Goal: Communication & Community: Participate in discussion

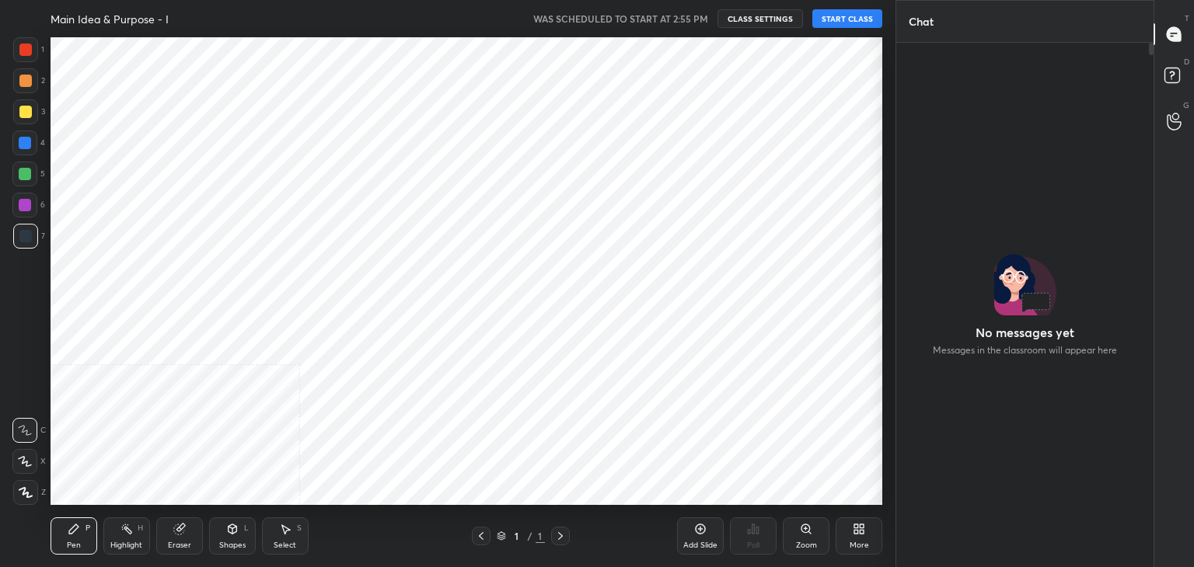
scroll to position [77259, 76895]
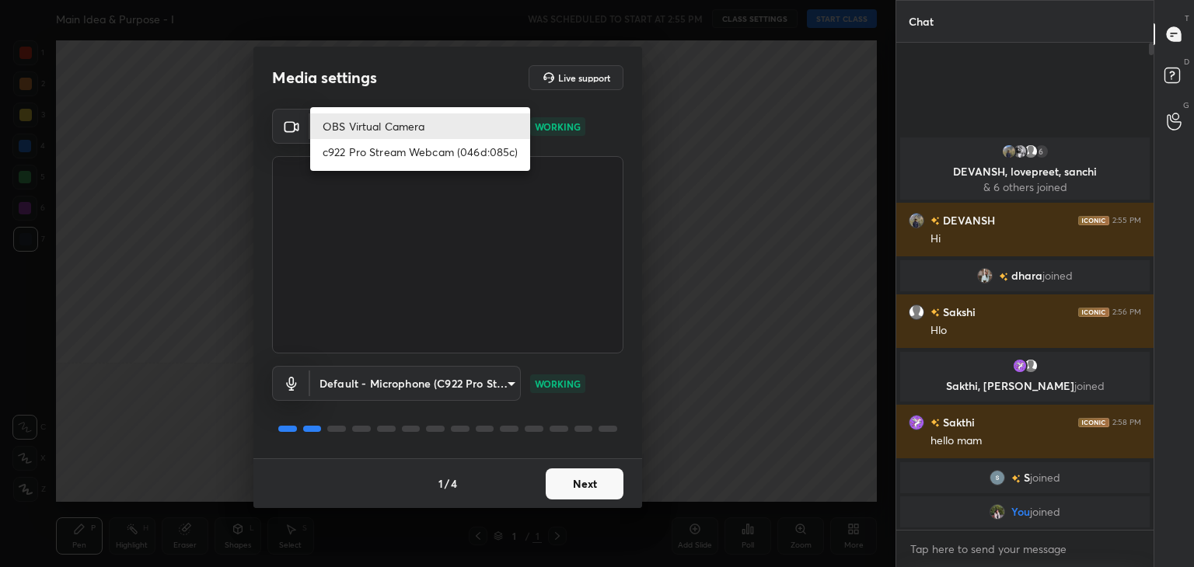
click at [504, 122] on body "1 2 3 4 5 6 7 C X Z C X Z E E Erase all H H Main Idea & Purpose - I WAS SCHEDUL…" at bounding box center [597, 283] width 1194 height 567
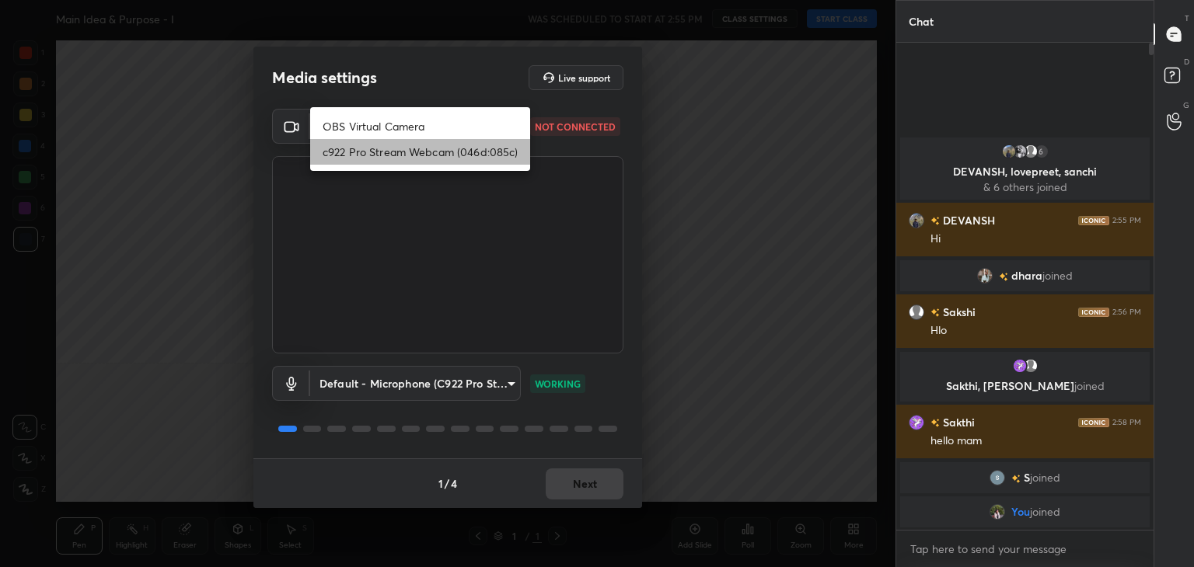
click at [438, 152] on li "c922 Pro Stream Webcam (046d:085c)" at bounding box center [420, 152] width 220 height 26
type input "f7e14f9eae584019fac656853839b828de9642280aac3f5edf549983189ec2f9"
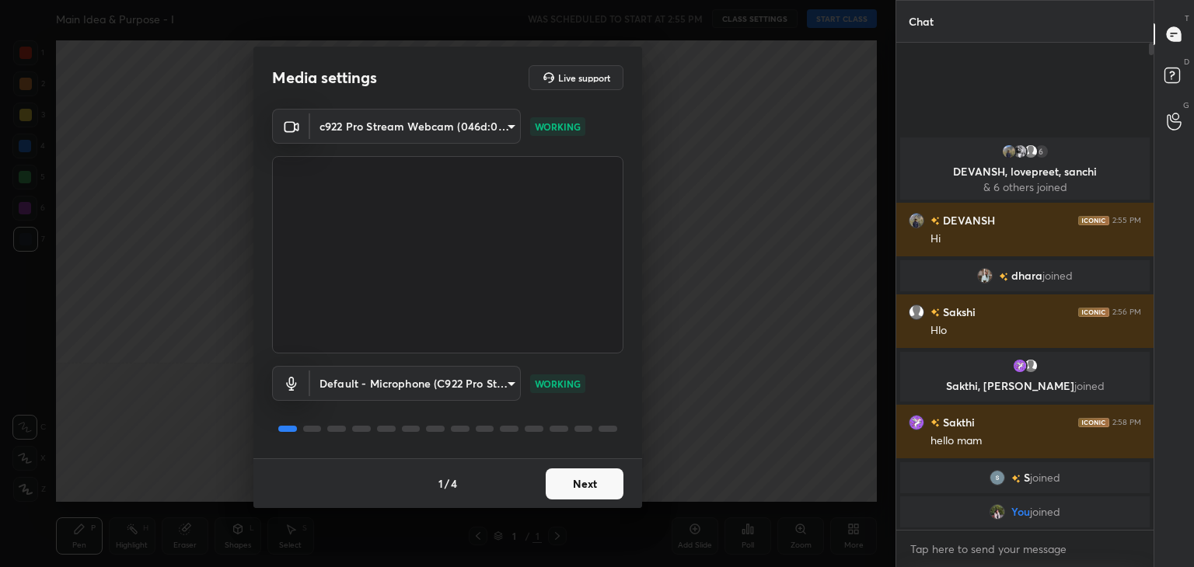
click at [585, 480] on button "Next" at bounding box center [585, 484] width 78 height 31
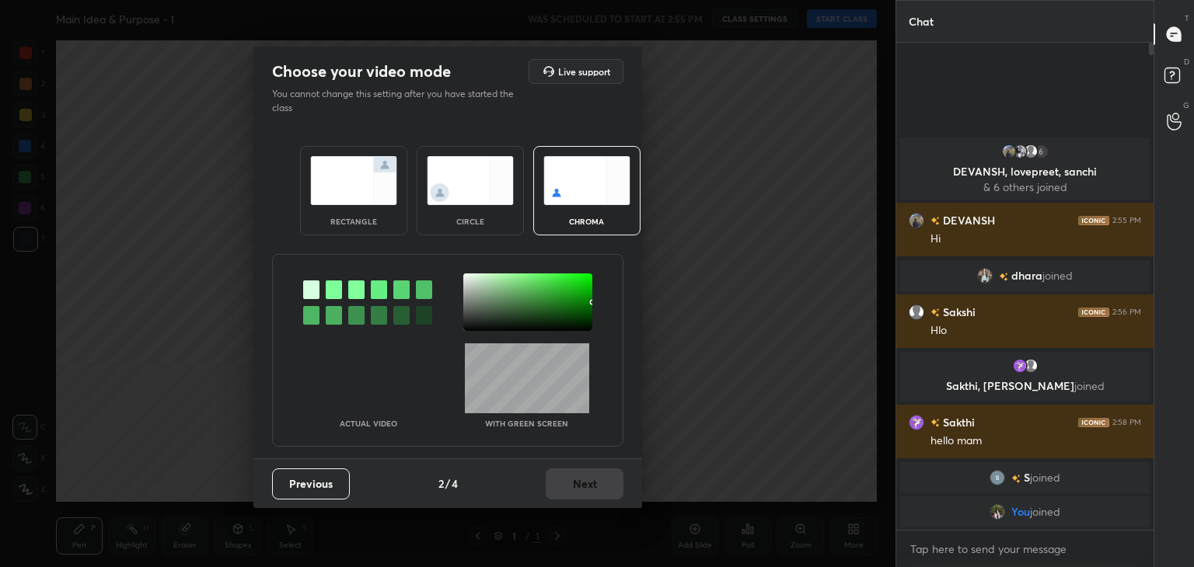
click at [455, 197] on img at bounding box center [470, 180] width 87 height 49
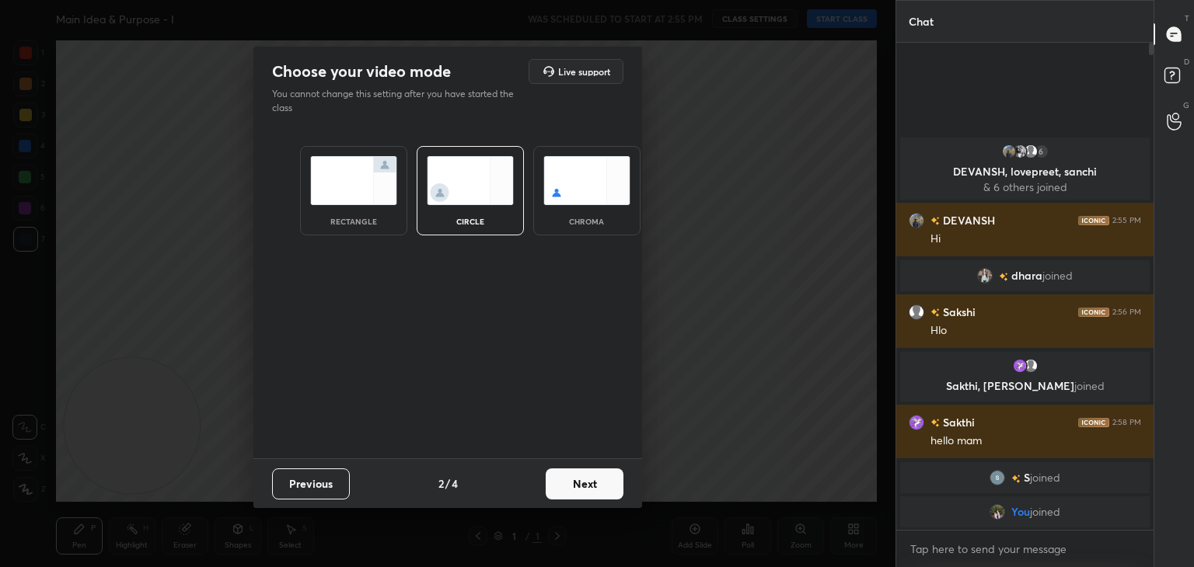
click at [572, 493] on button "Next" at bounding box center [585, 484] width 78 height 31
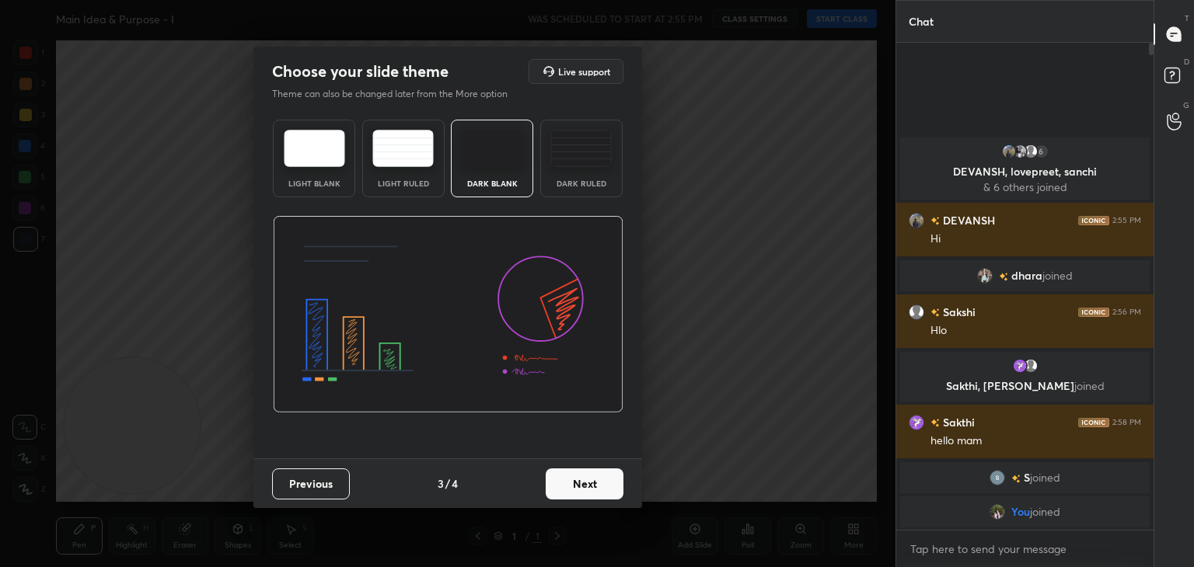
click at [572, 493] on button "Next" at bounding box center [585, 484] width 78 height 31
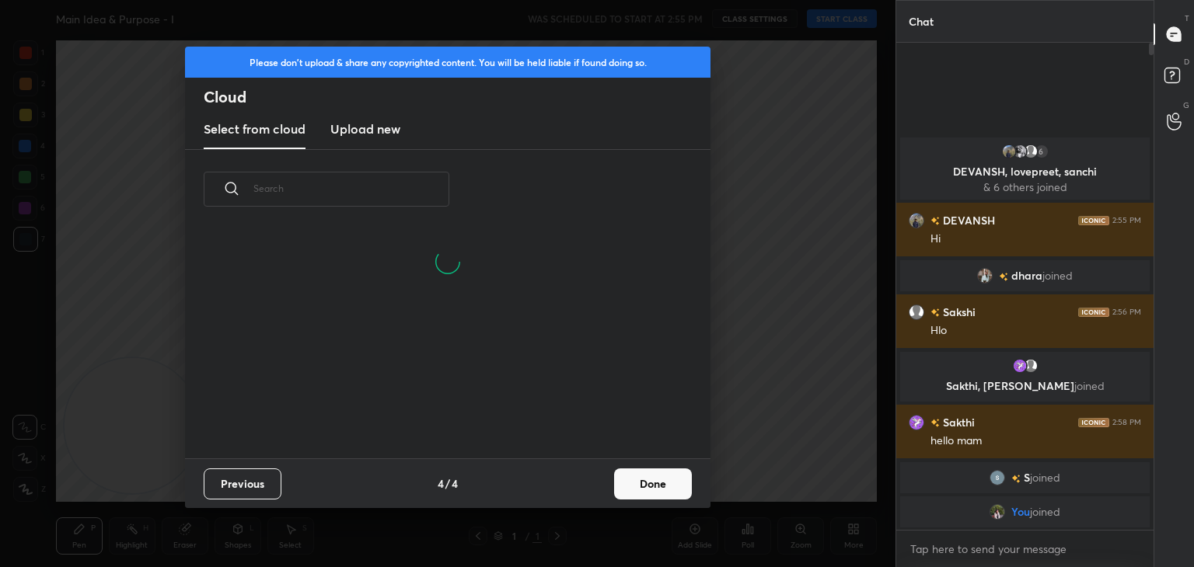
click at [662, 480] on button "Done" at bounding box center [653, 484] width 78 height 31
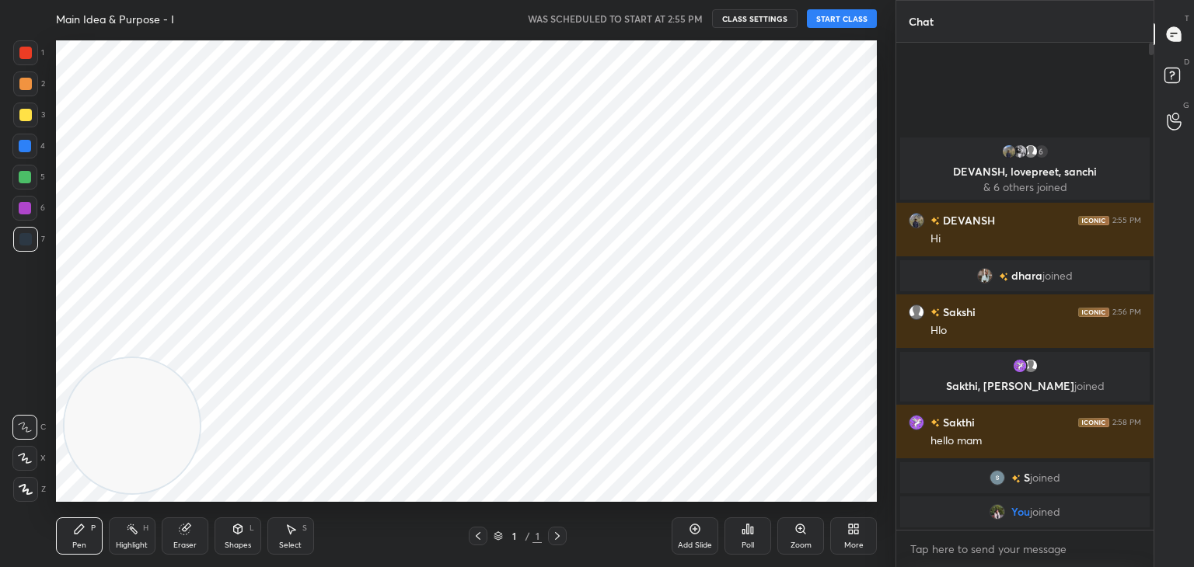
click at [851, 16] on button "START CLASS" at bounding box center [842, 18] width 70 height 19
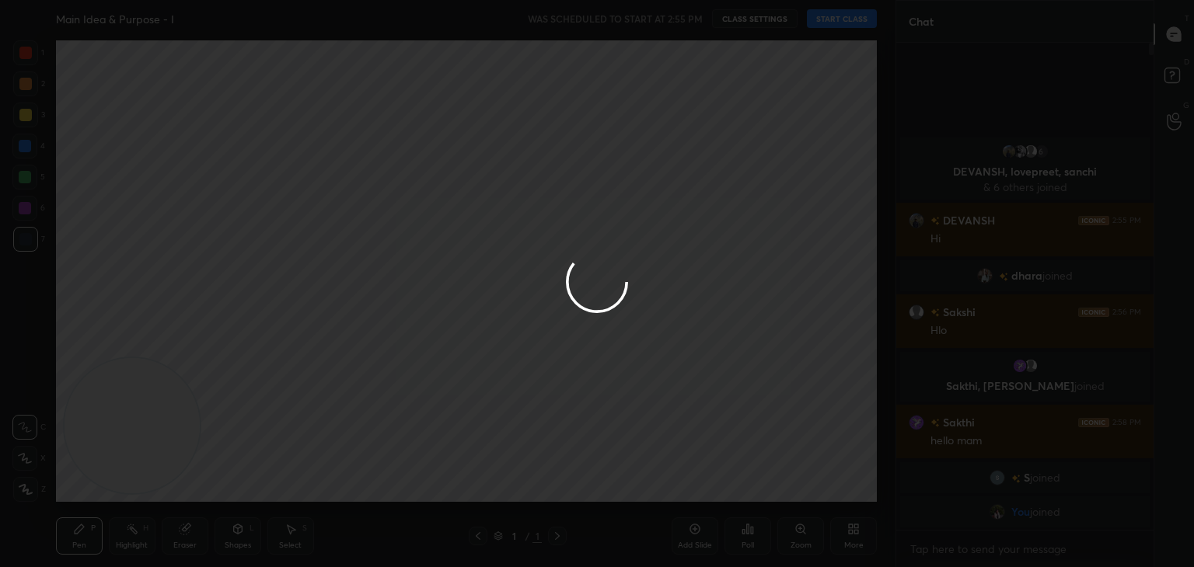
type textarea "x"
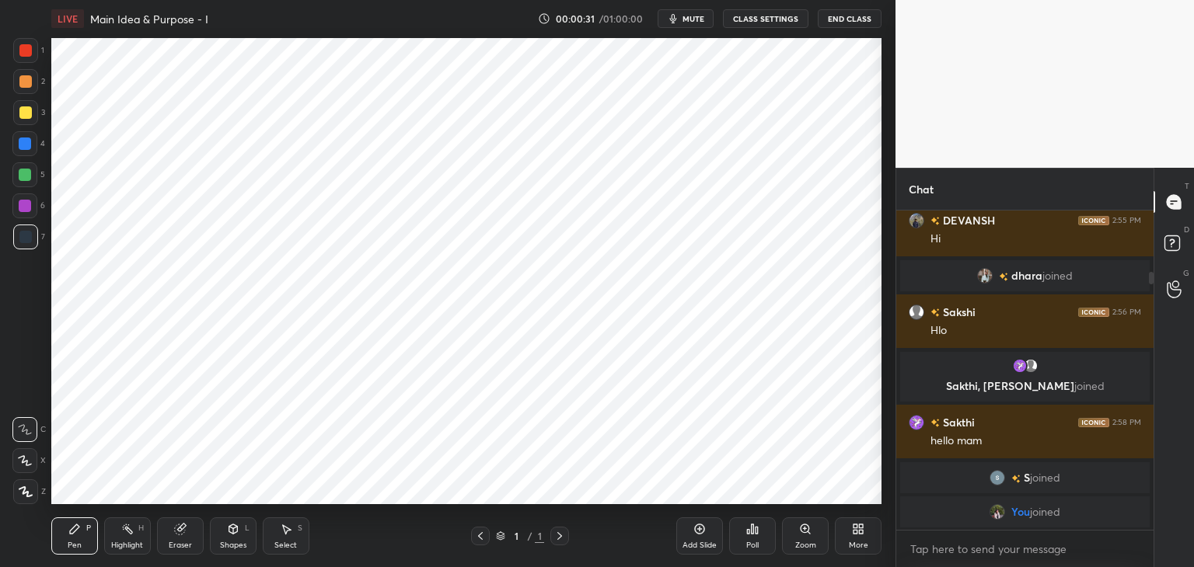
scroll to position [77259, 76895]
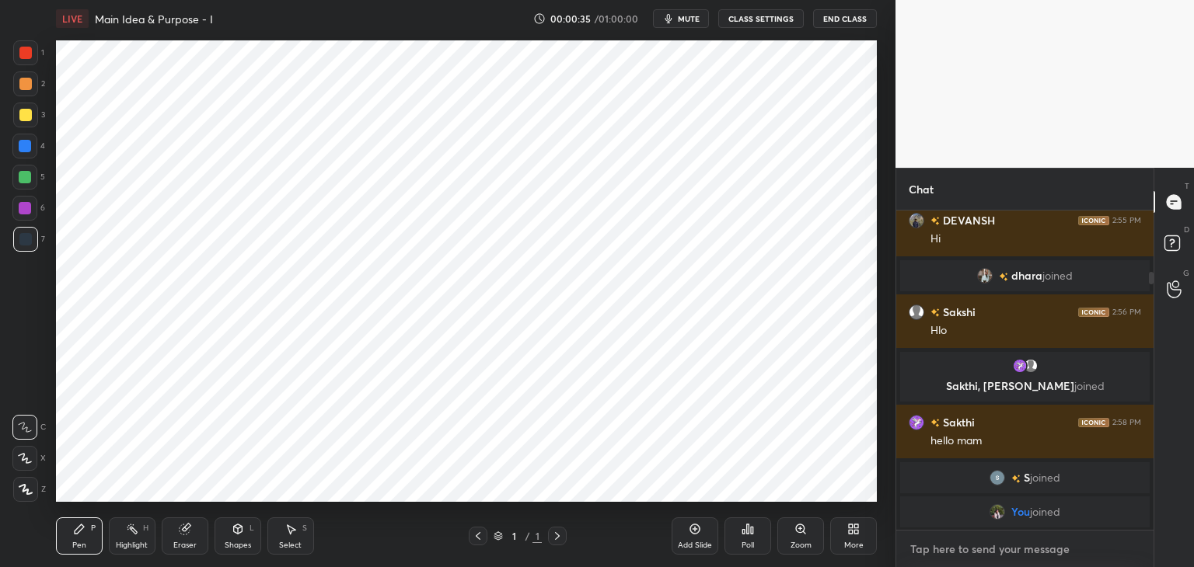
type textarea "x"
click at [1028, 544] on textarea at bounding box center [1025, 549] width 232 height 25
type textarea "h"
type textarea "x"
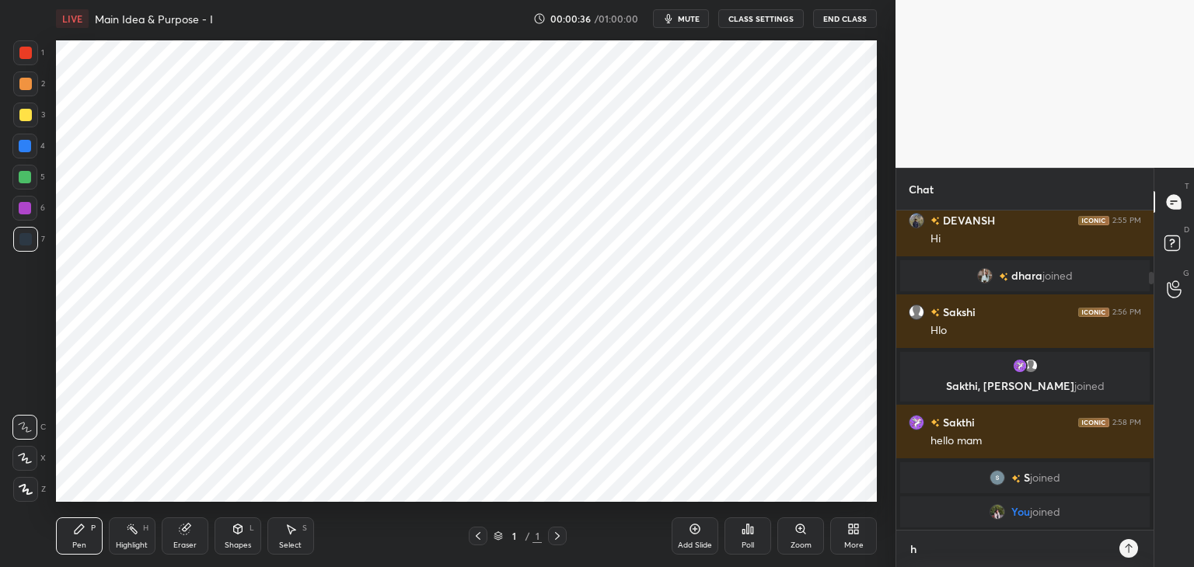
type textarea "hi"
type textarea "x"
type textarea "h"
type textarea "x"
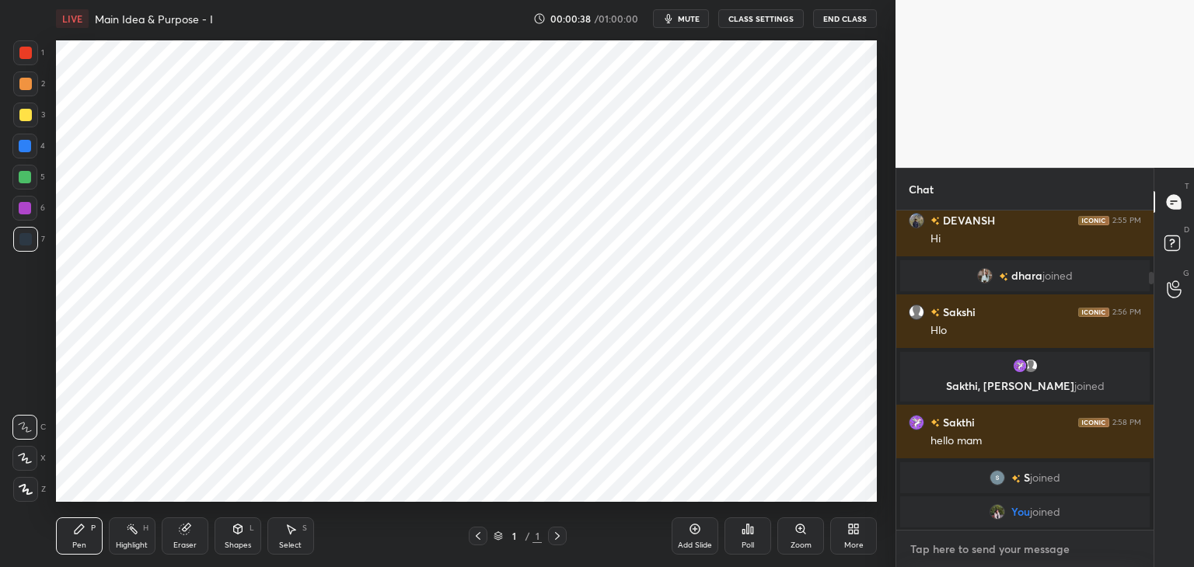
type textarea "H"
type textarea "x"
type textarea "Hi"
type textarea "x"
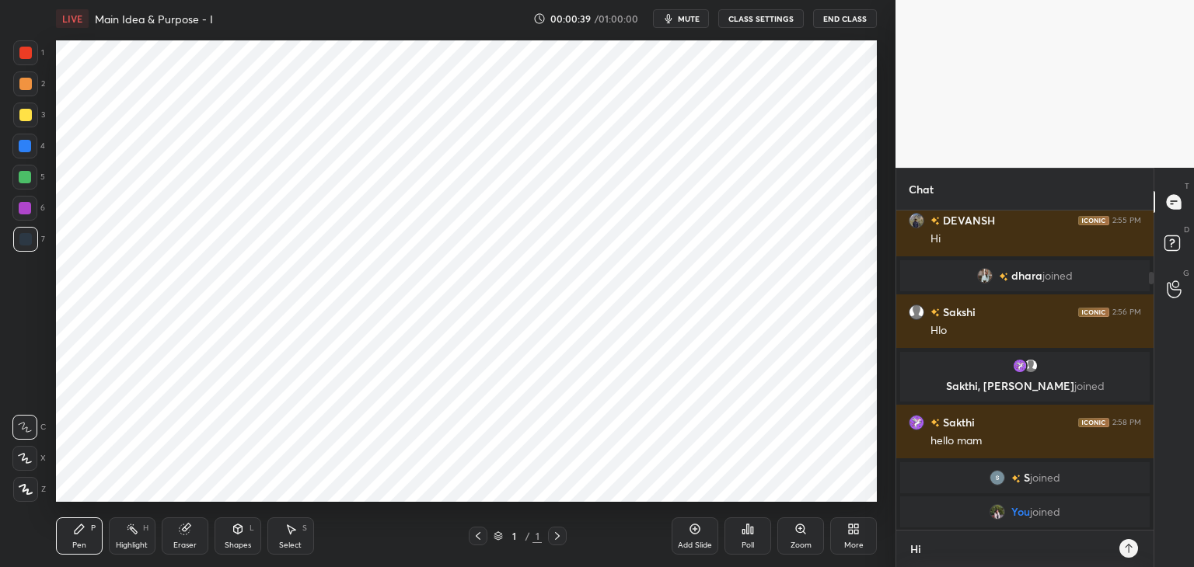
type textarea "Hi,"
type textarea "x"
type textarea "Hi"
type textarea "x"
type textarea "Hi"
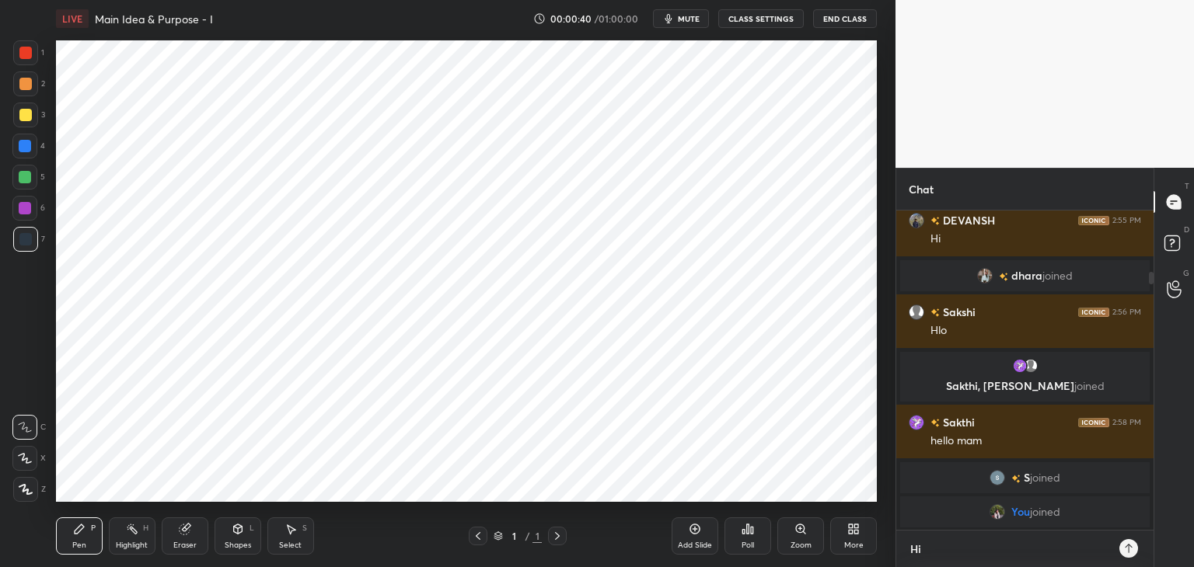
type textarea "x"
type textarea "Hi E"
type textarea "x"
type textarea "Hi Eb"
type textarea "x"
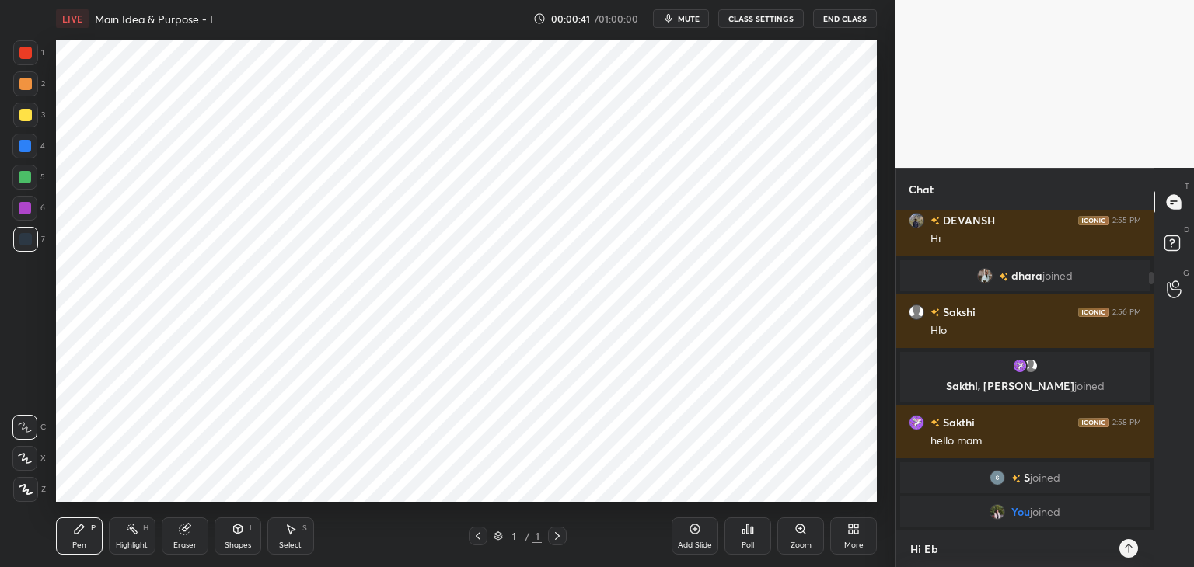
type textarea "Hi E"
type textarea "x"
type textarea "Hi Ev"
type textarea "x"
type textarea "Hi Eve"
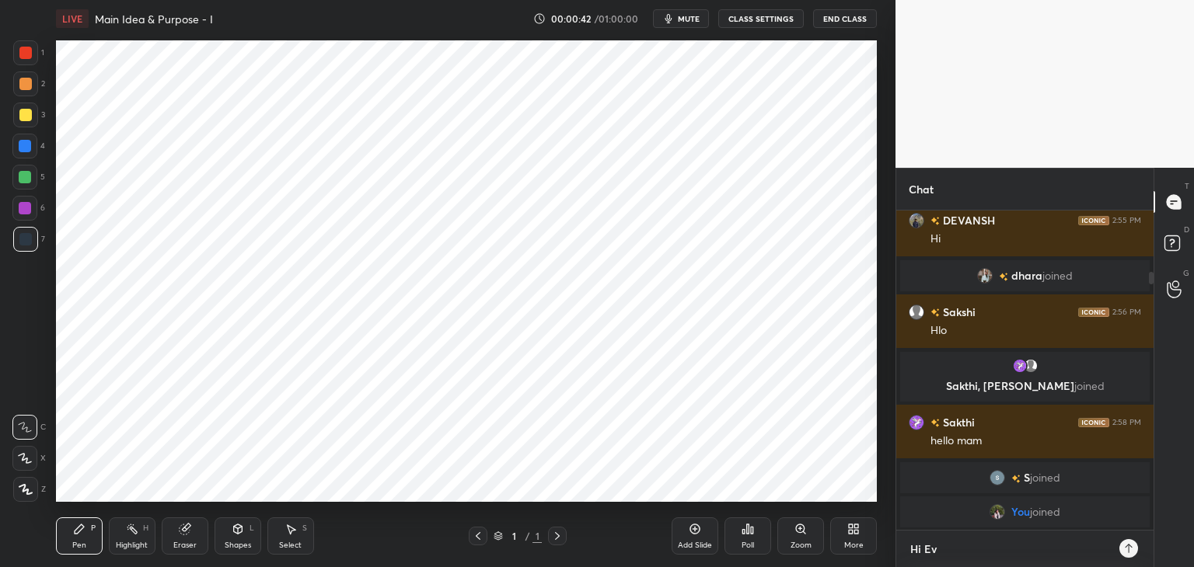
type textarea "x"
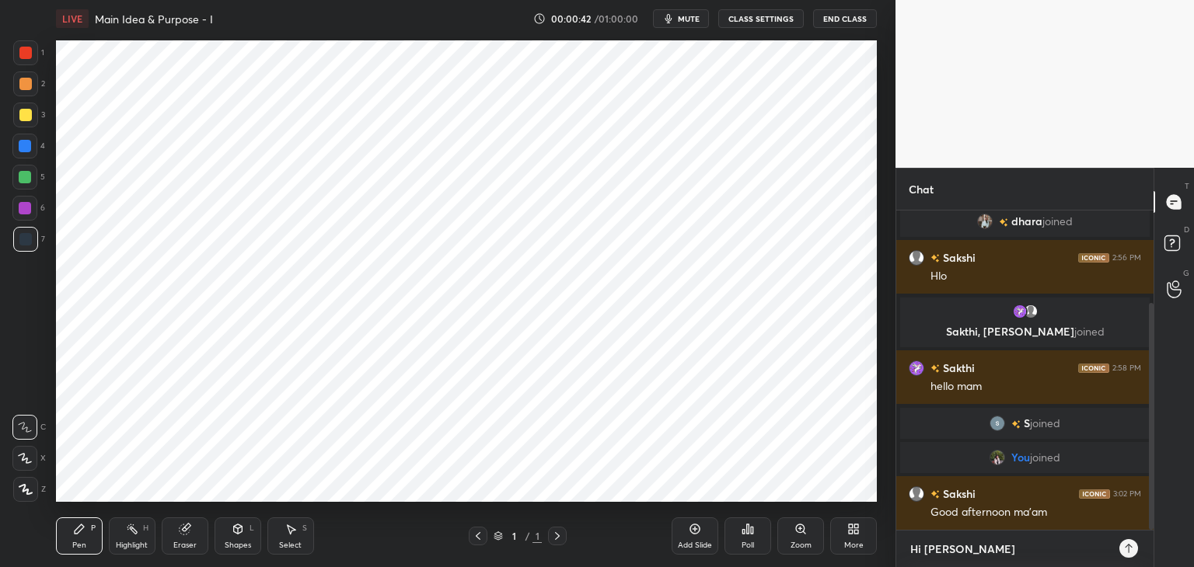
type textarea "Hi Ever"
type textarea "x"
type textarea "Hi Every"
type textarea "x"
type textarea "Hi Everyo"
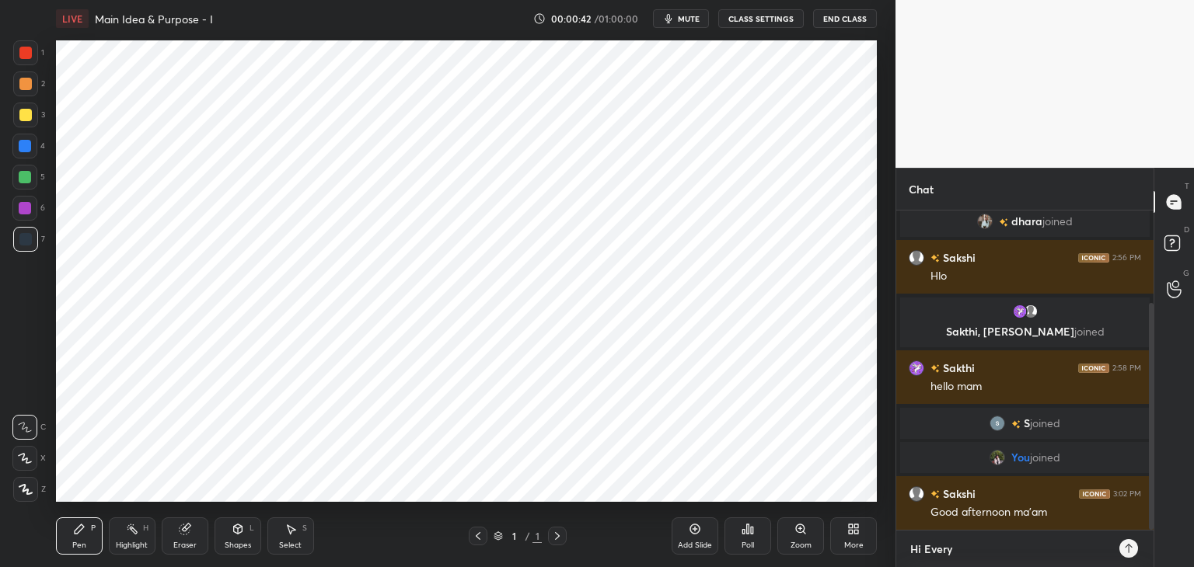
type textarea "x"
type textarea "Hi Everyon"
type textarea "x"
type textarea "Hi Everyone"
type textarea "x"
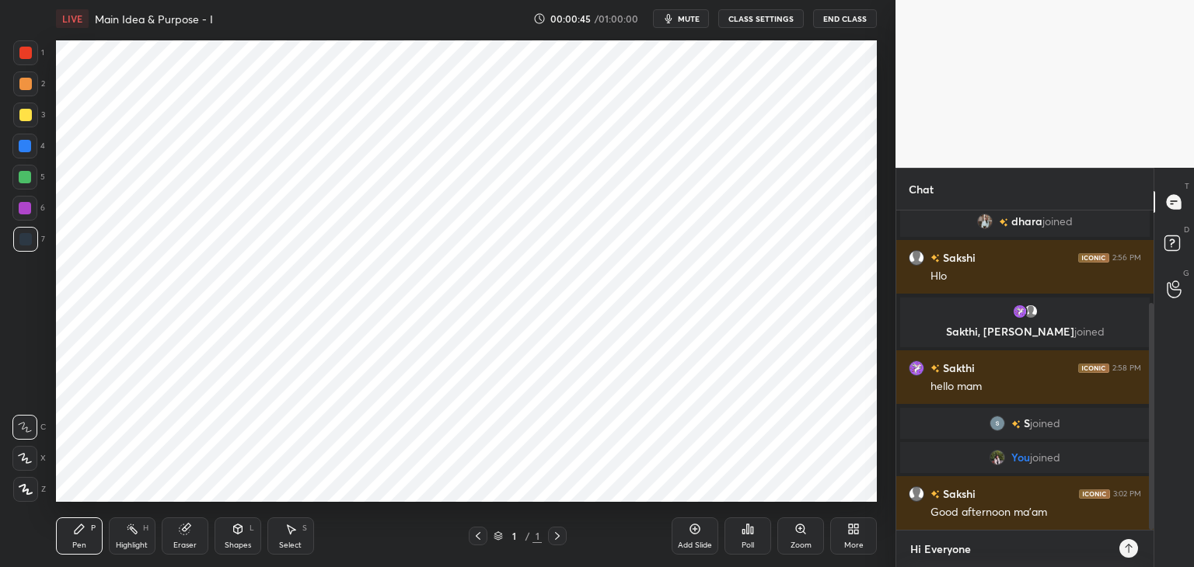
type textarea "x"
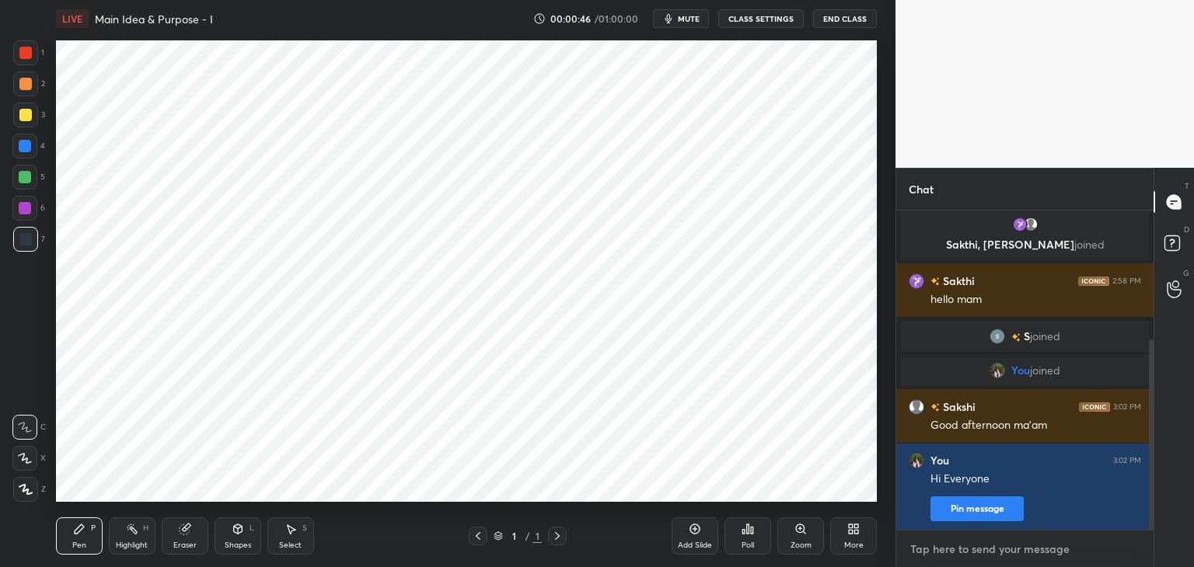
scroll to position [272, 0]
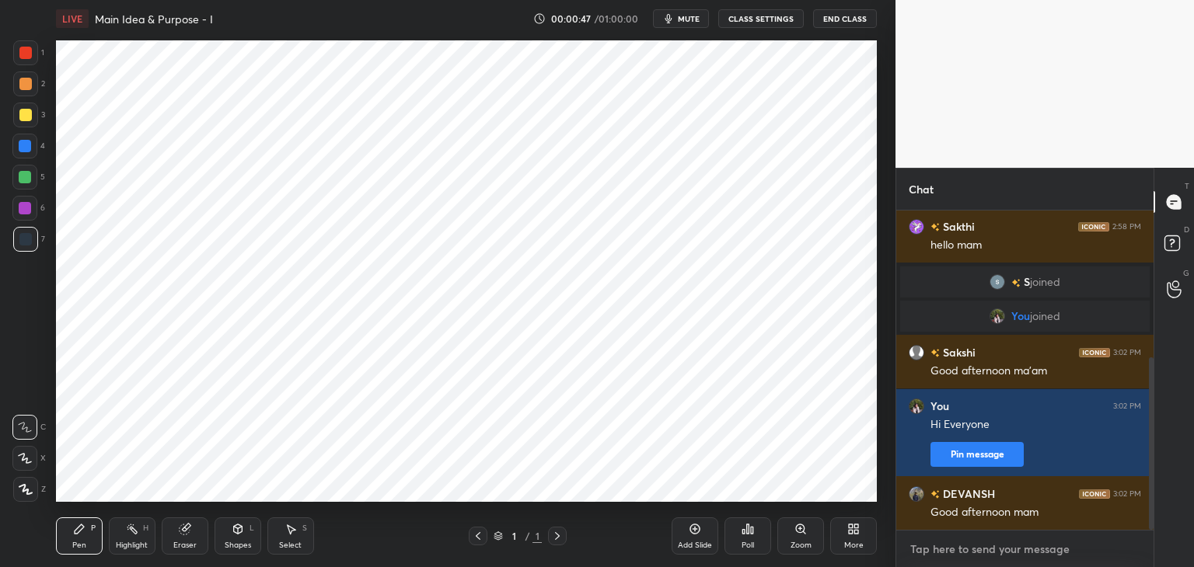
type textarea "D"
type textarea "x"
type textarea "Du"
type textarea "x"
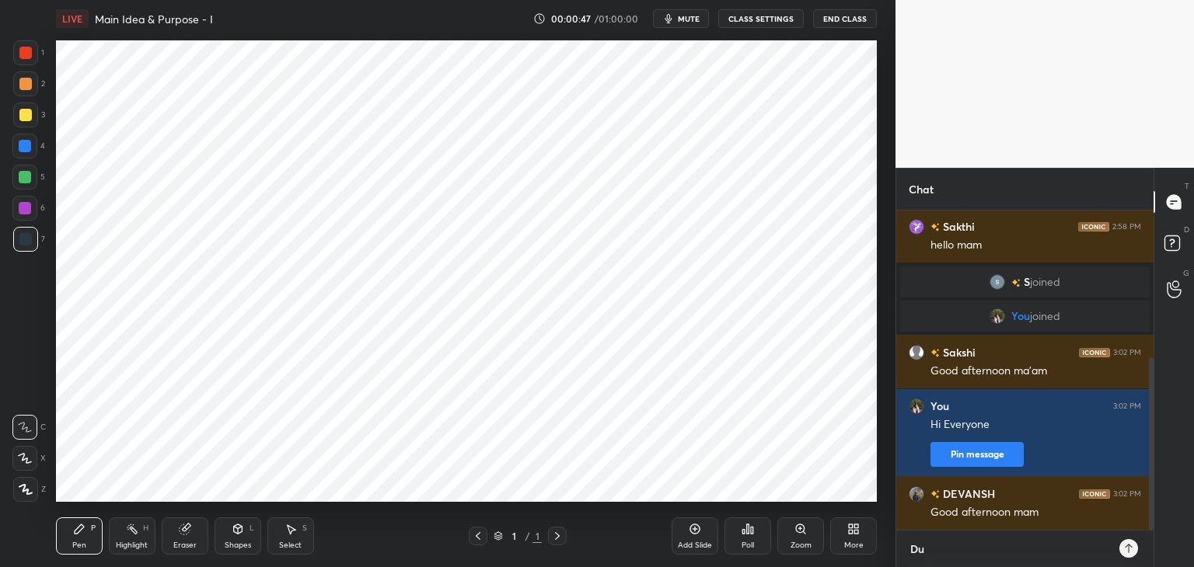
type textarea "Due"
type textarea "x"
type textarea "Due"
type textarea "x"
type textarea "Due t"
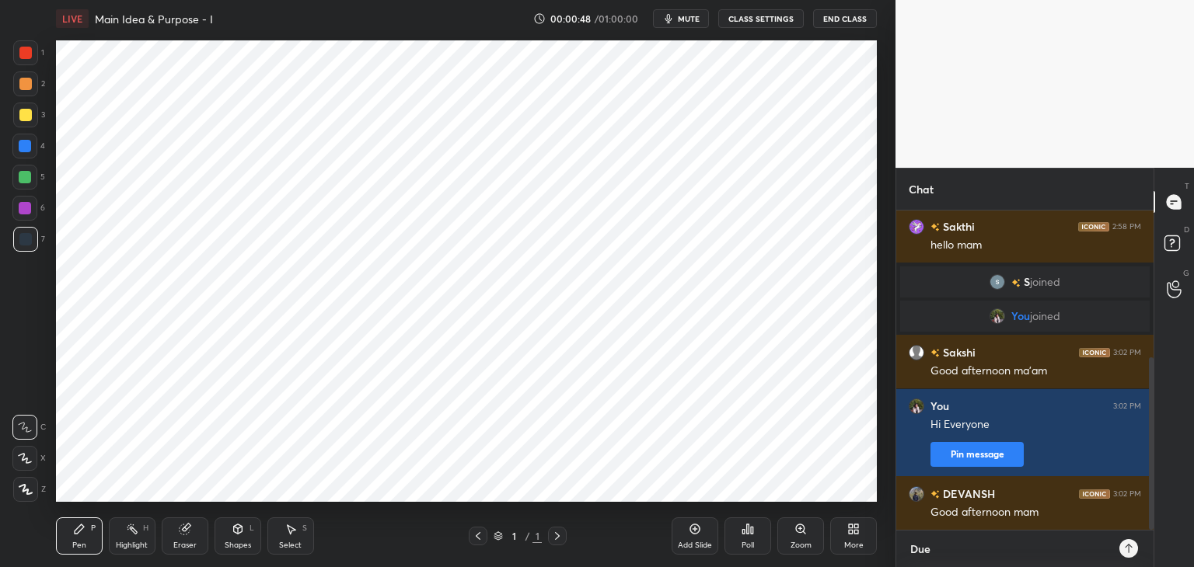
type textarea "x"
type textarea "Due to"
type textarea "x"
type textarea "Due to"
type textarea "x"
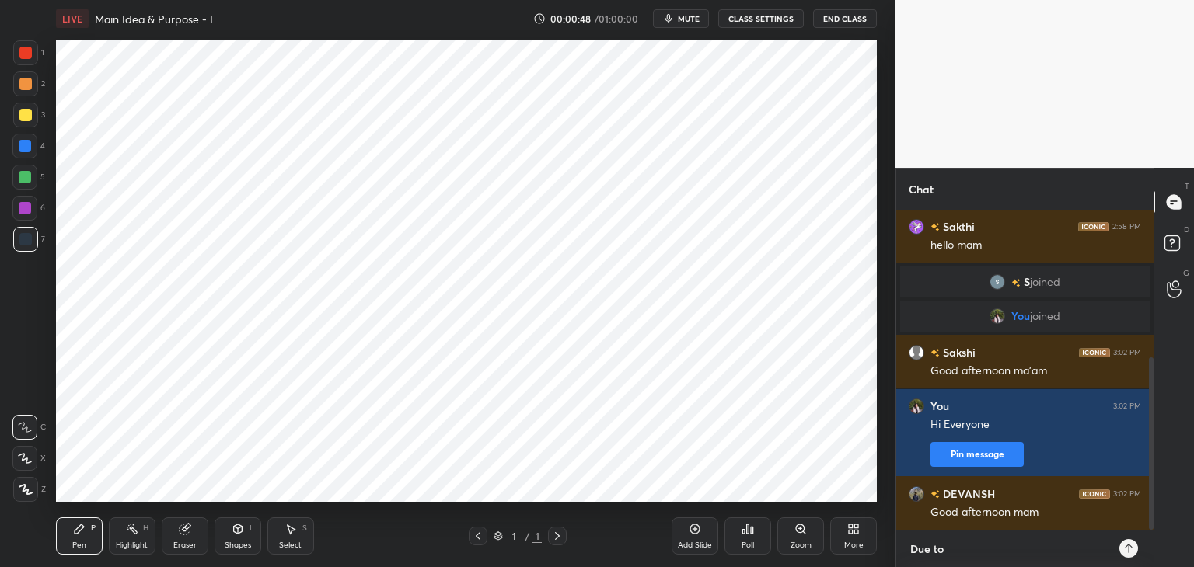
type textarea "Due to s"
type textarea "x"
type textarea "Due to so"
type textarea "x"
type textarea "Due to soe"
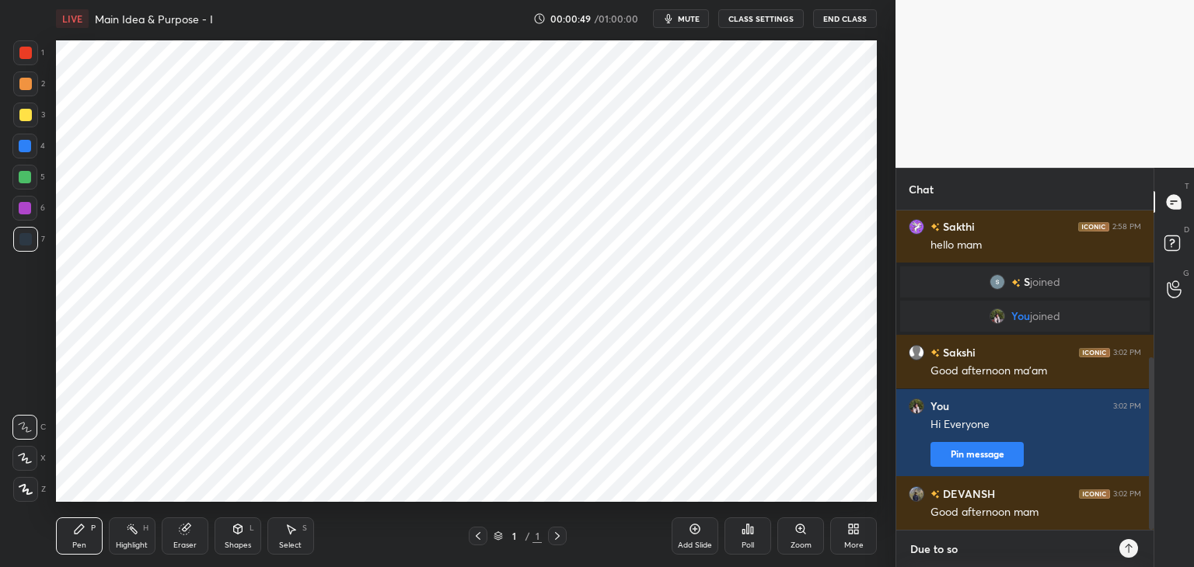
type textarea "x"
type textarea "Due to soem"
type textarea "x"
type textarea "Due to soe"
type textarea "x"
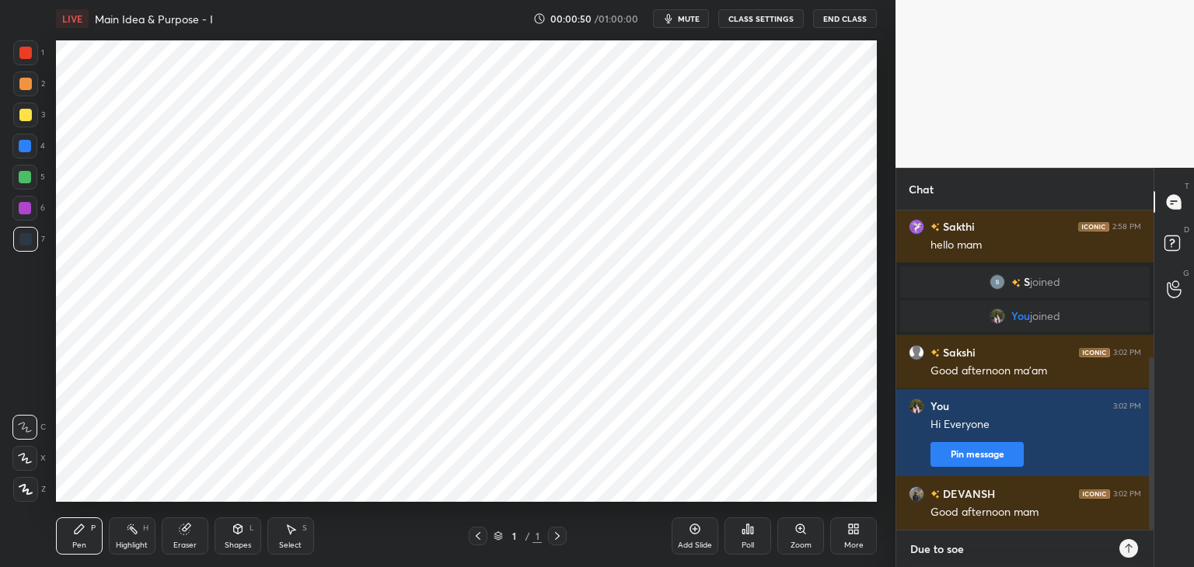
type textarea "Due to so"
type textarea "x"
type textarea "Due to som"
type textarea "x"
type textarea "Due to some"
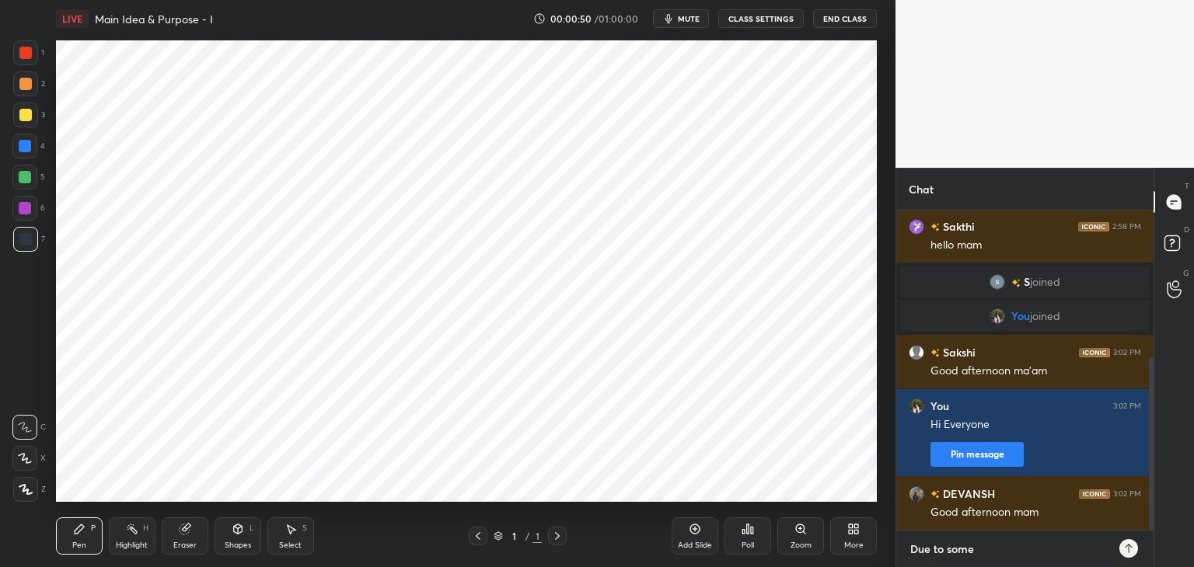
type textarea "x"
type textarea "Due to some"
type textarea "x"
type textarea "Due to some E"
type textarea "x"
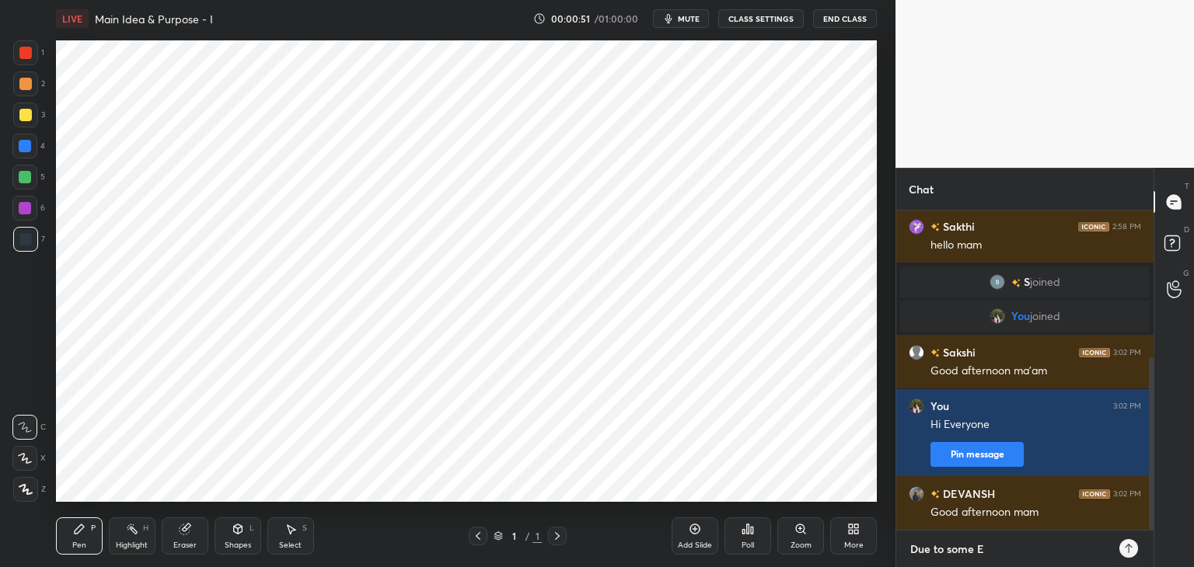
type textarea "Due to some Em"
type textarea "x"
type textarea "Due to some Eme"
type textarea "x"
type textarea "Due to some Emer"
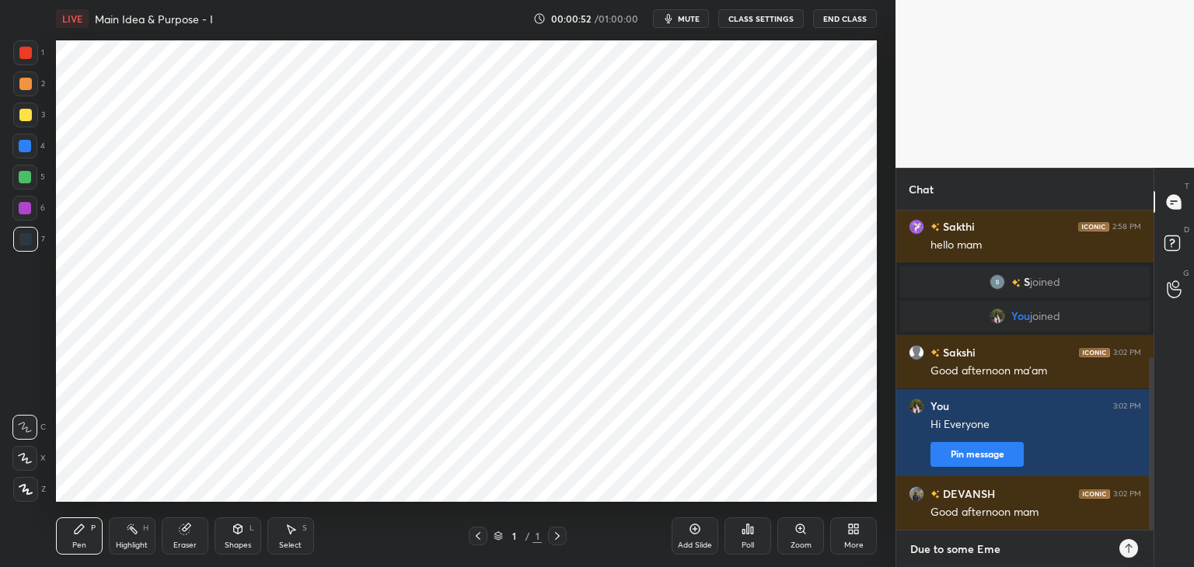
type textarea "x"
type textarea "Due to some Emerg"
type textarea "x"
type textarea "Due to some Emerge"
type textarea "x"
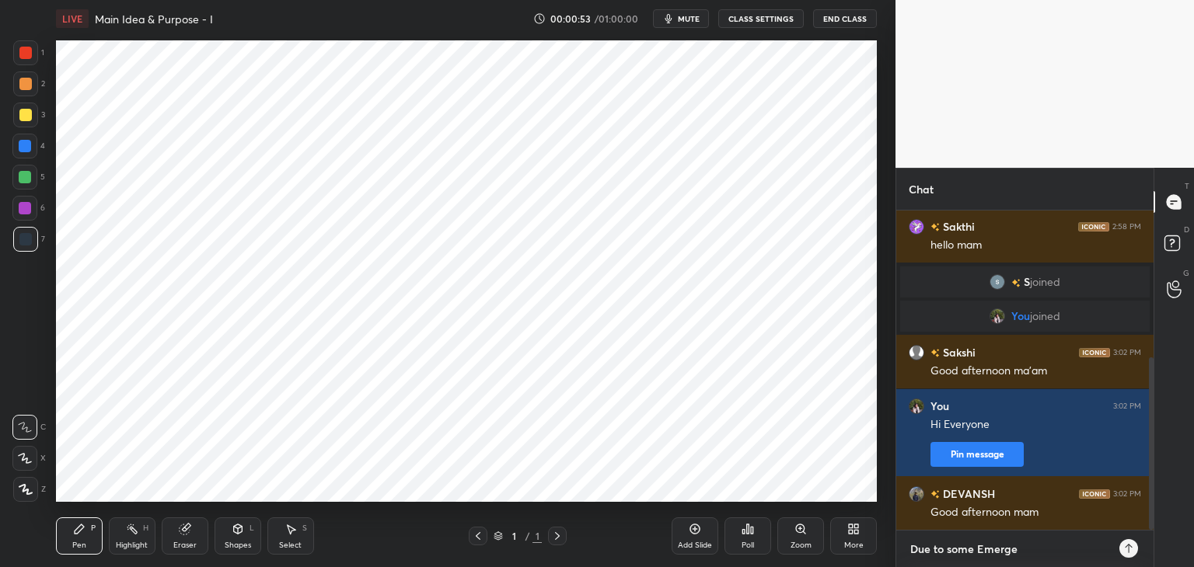
type textarea "Due to some Emergen"
type textarea "x"
type textarea "Due to some Emergenc"
type textarea "x"
type textarea "Due to some Emergency"
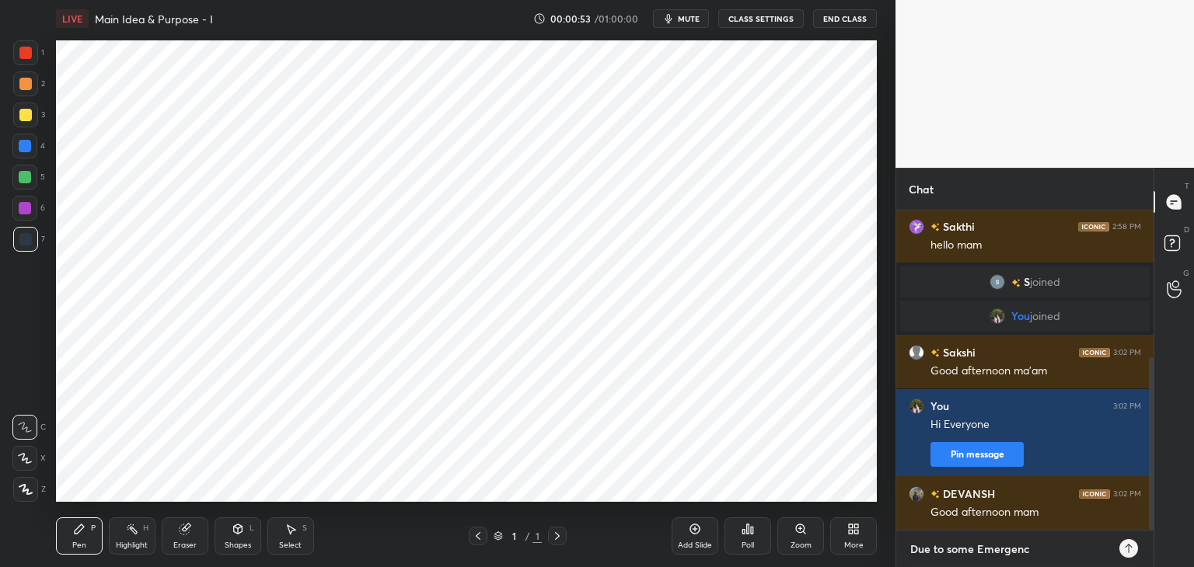
type textarea "x"
type textarea "Due to some Emergency,"
type textarea "x"
type textarea "Due to some Emergency,"
type textarea "x"
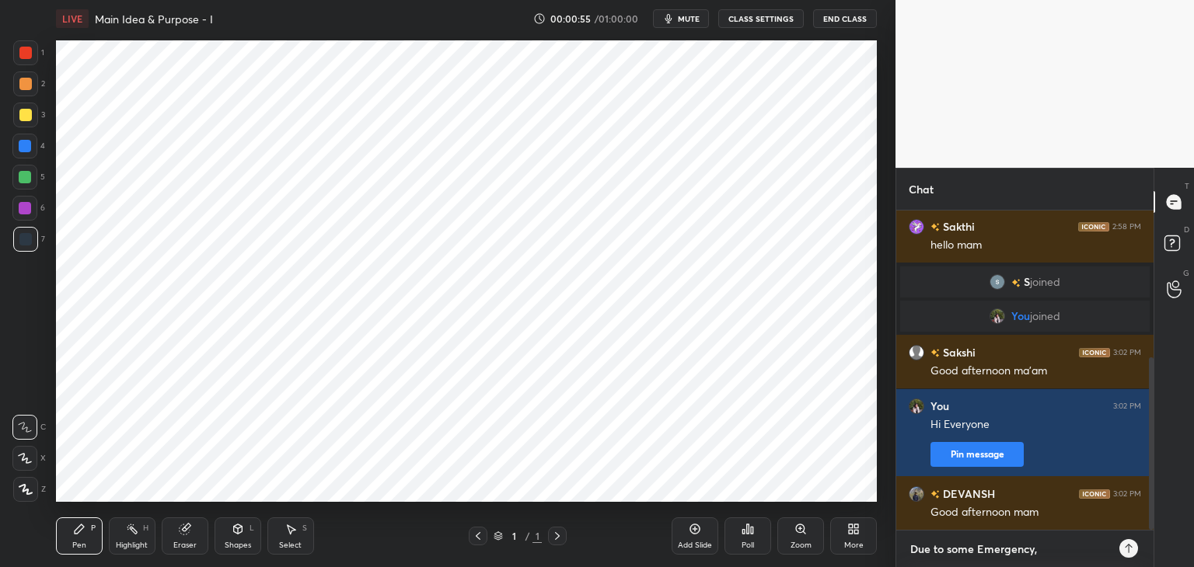
type textarea "Due to some Emergency, I"
type textarea "x"
type textarea "Due to some Emergency, I"
type textarea "x"
type textarea "Due to some Emergency, I a"
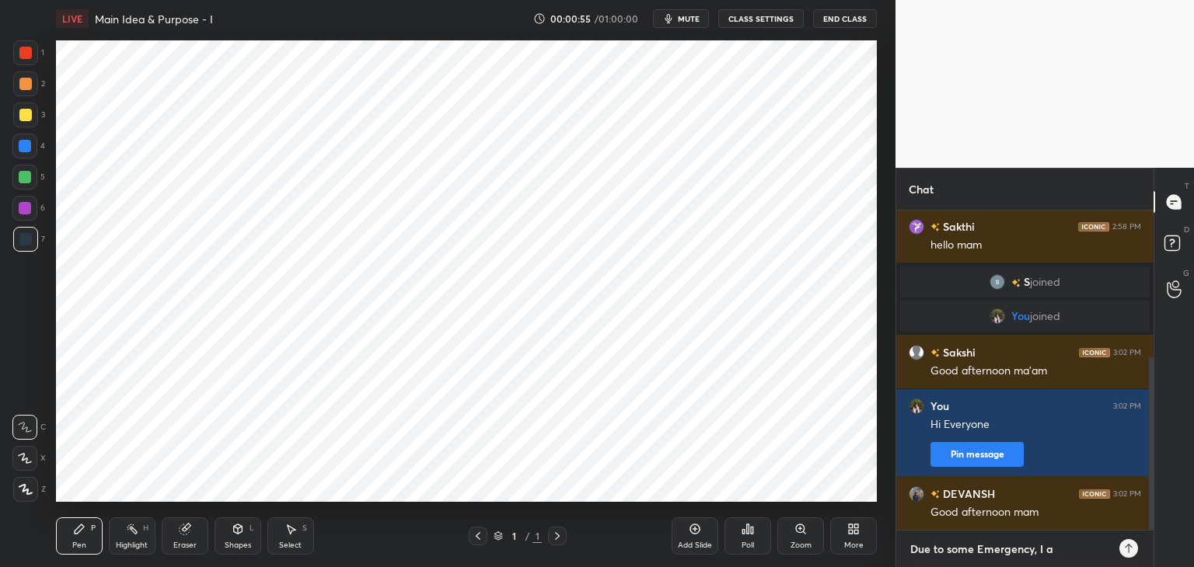
type textarea "x"
type textarea "Due to some Emergency, I am"
type textarea "x"
type textarea "Due to some Emergency, I am"
type textarea "x"
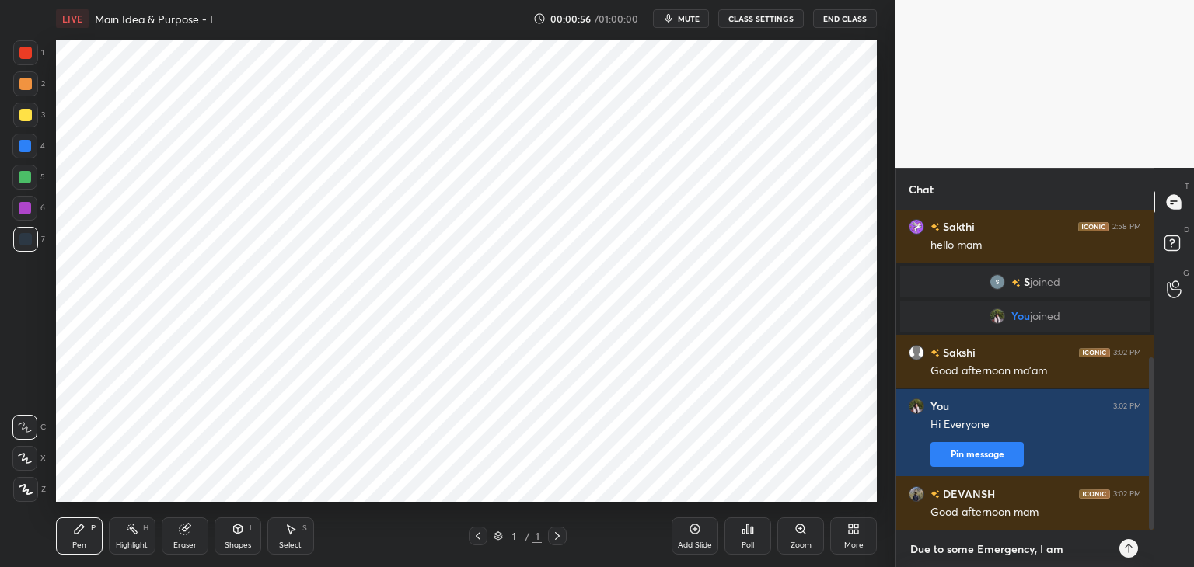
type textarea "Due to some Emergency, I am p"
type textarea "x"
type textarea "Due to some Emergency, I am po"
type textarea "x"
type textarea "Due to some Emergency, I am pos"
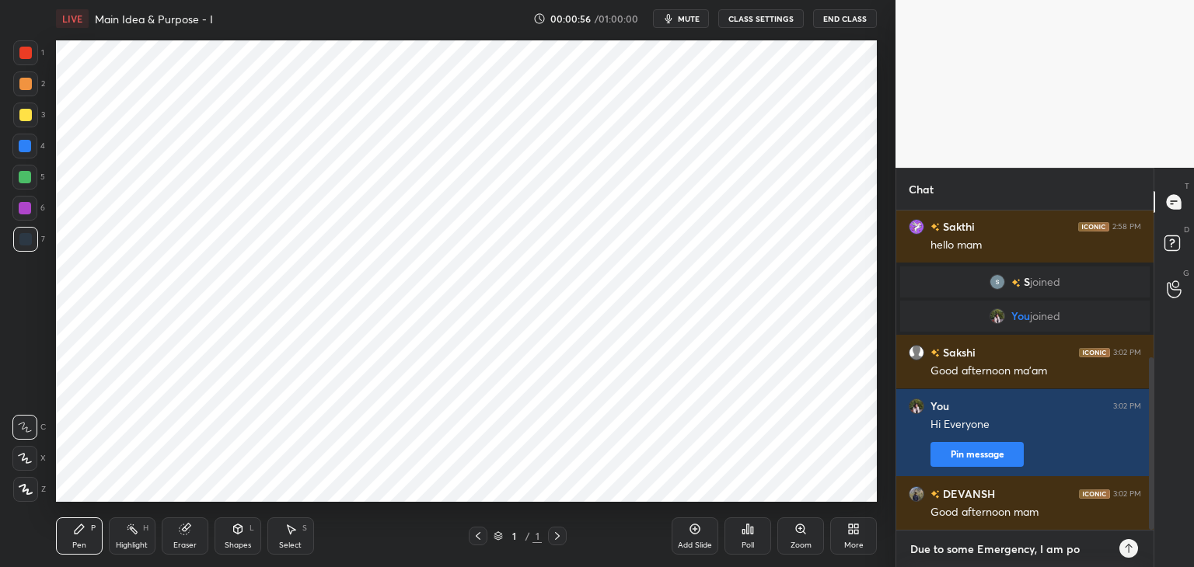
type textarea "x"
type textarea "Due to some Emergency, I am post"
type textarea "x"
type textarea "Due to some Emergency, I am postp"
type textarea "x"
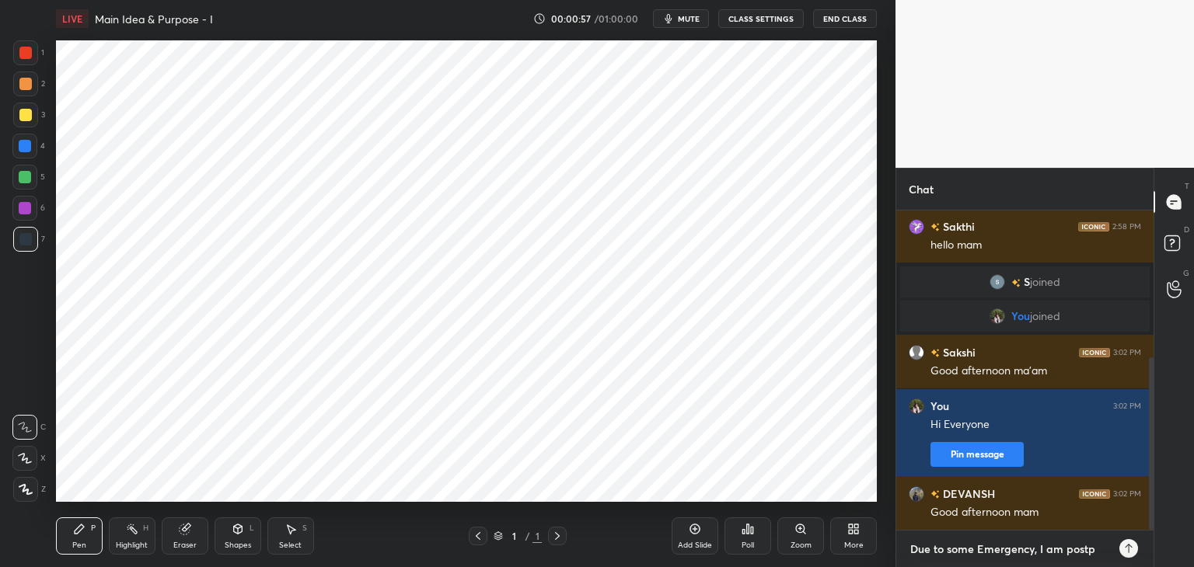
type textarea "Due to some Emergency, I am postpo"
type textarea "x"
type textarea "Due to some Emergency, I am postpon"
type textarea "x"
type textarea "Due to some Emergency, I am postponi"
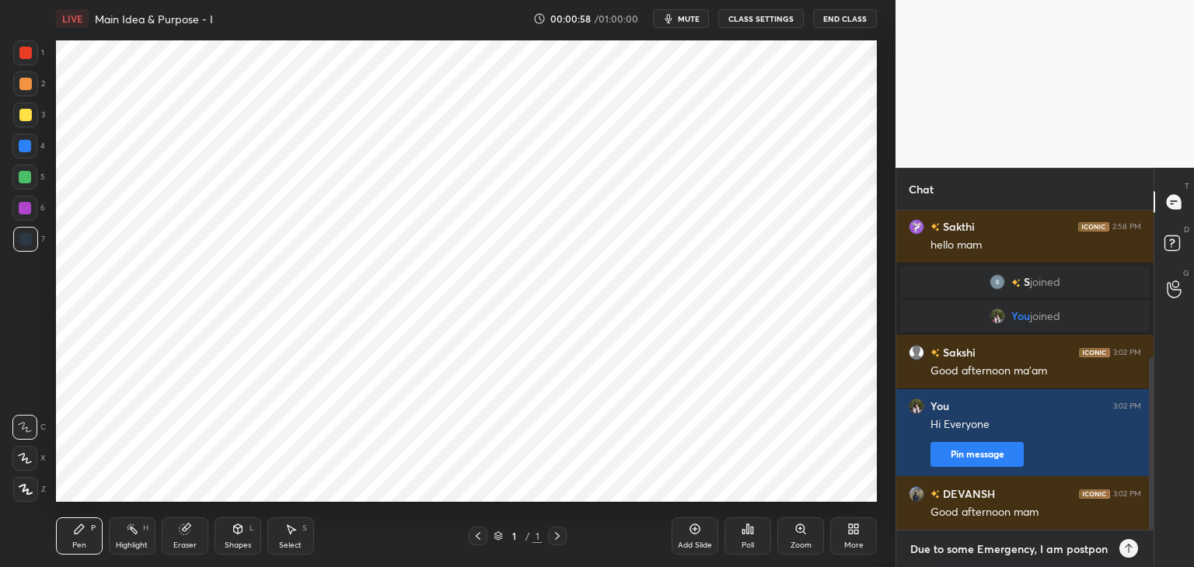
type textarea "x"
type textarea "Due to some Emergency, I am postponin"
type textarea "x"
type textarea "Due to some Emergency, I am postponing"
type textarea "x"
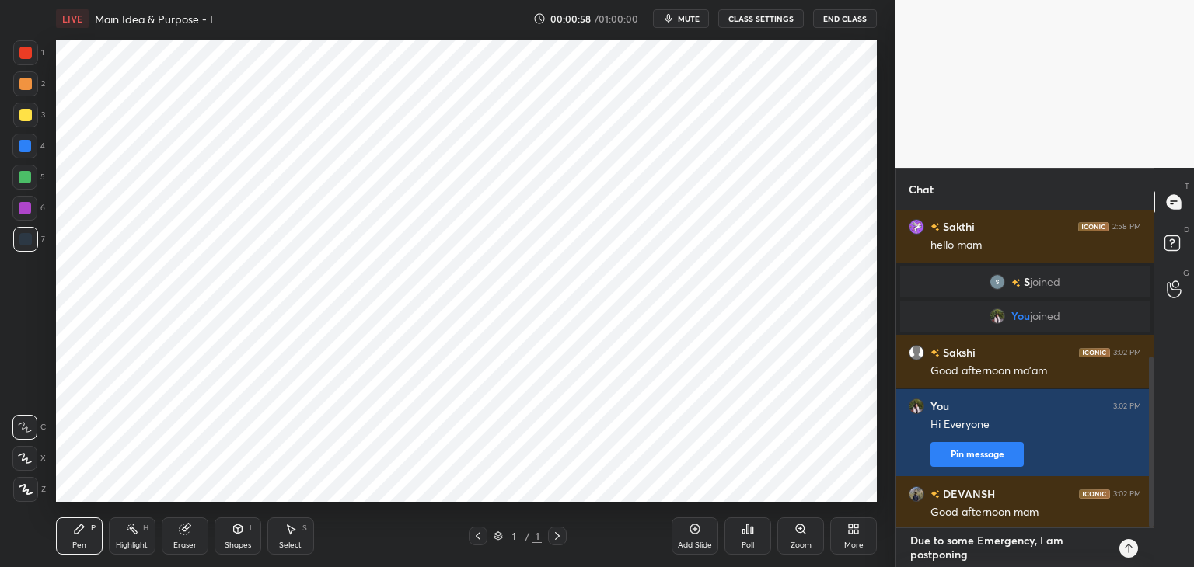
type textarea "Due to some Emergency, I am postponing"
type textarea "x"
type textarea "Due to some Emergency, I am postponing t"
type textarea "x"
type textarea "Due to some Emergency, I am postponing th"
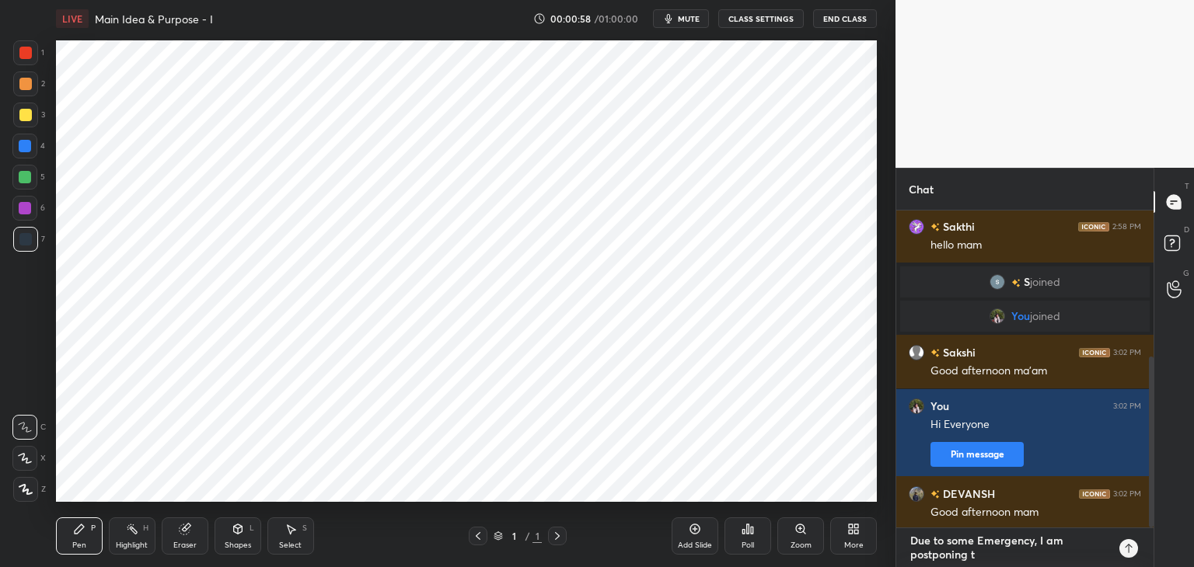
type textarea "x"
type textarea "Due to some Emergency, I am postponing thi"
type textarea "x"
type textarea "Due to some Emergency, I am postponing this"
type textarea "x"
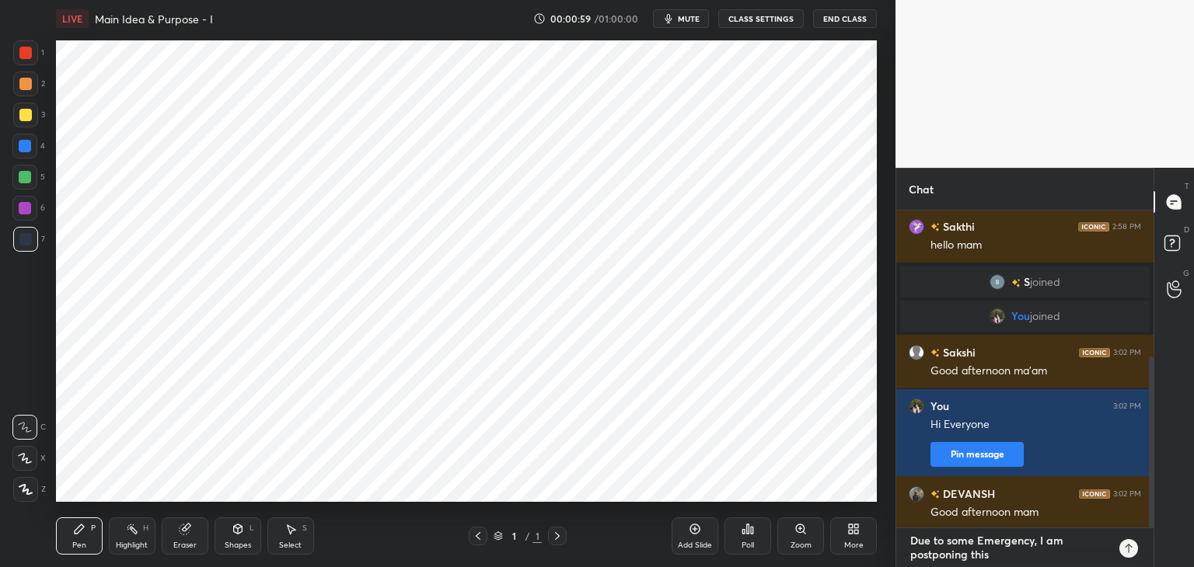
type textarea "Due to some Emergency, I am postponing this"
type textarea "x"
type textarea "Due to some Emergency, I am postponing this l"
type textarea "x"
type textarea "Due to some Emergency, I am postponing this lc"
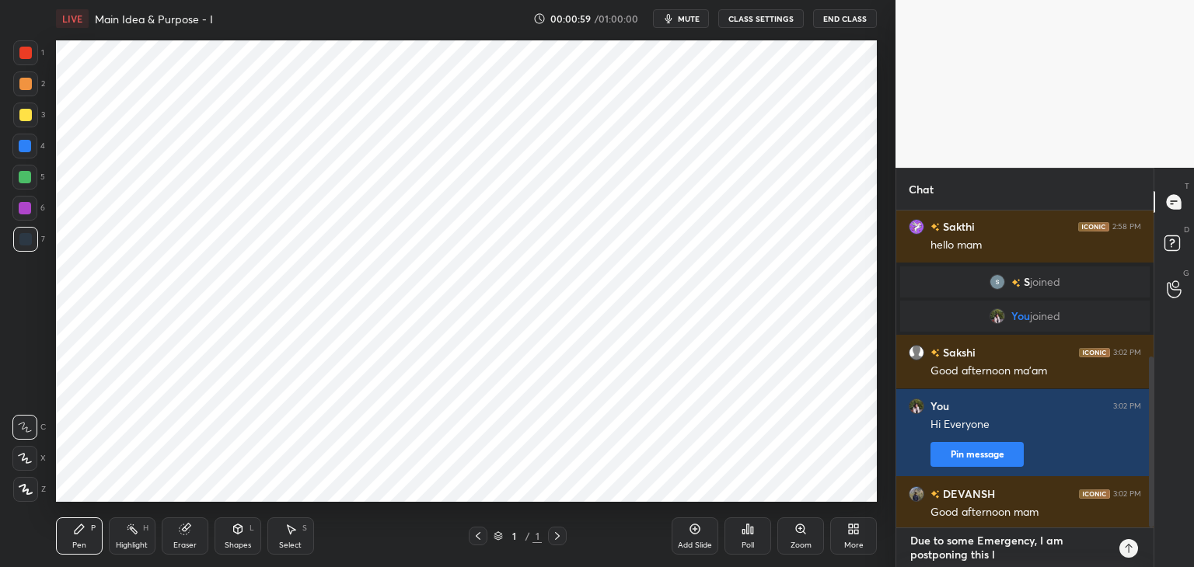
type textarea "x"
type textarea "Due to some Emergency, I am postponing this lca"
type textarea "x"
type textarea "Due to some Emergency, I am postponing this lcas"
type textarea "x"
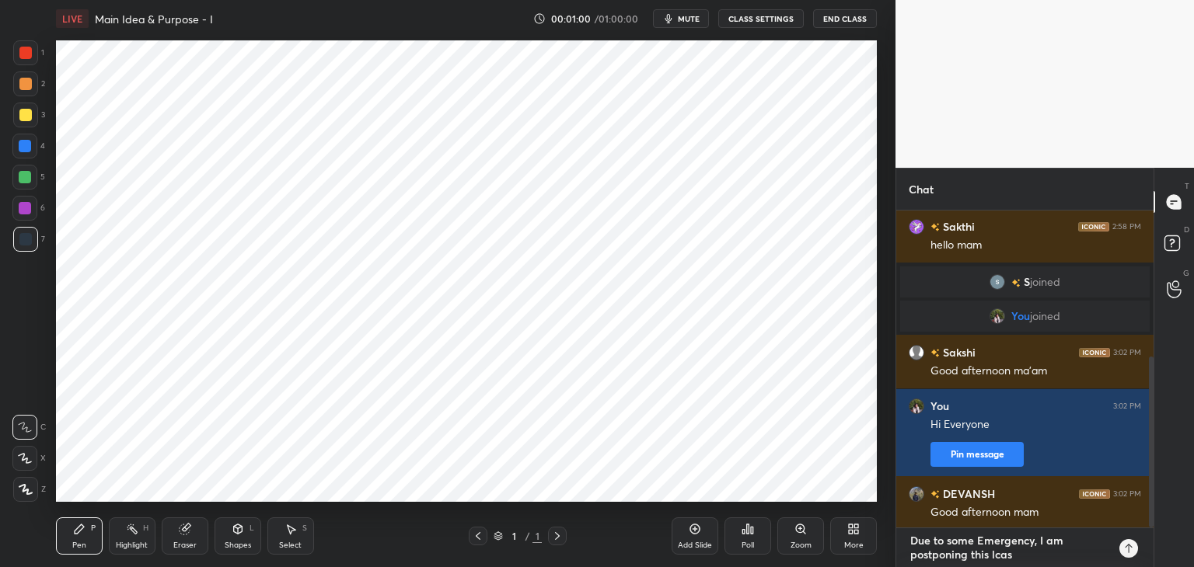
type textarea "Due to some Emergency, I am postponing this lcass"
type textarea "x"
type textarea "Due to some Emergency, I am postponing this lcass"
type textarea "x"
type textarea "Due to some Emergency, I am postponing this lcass"
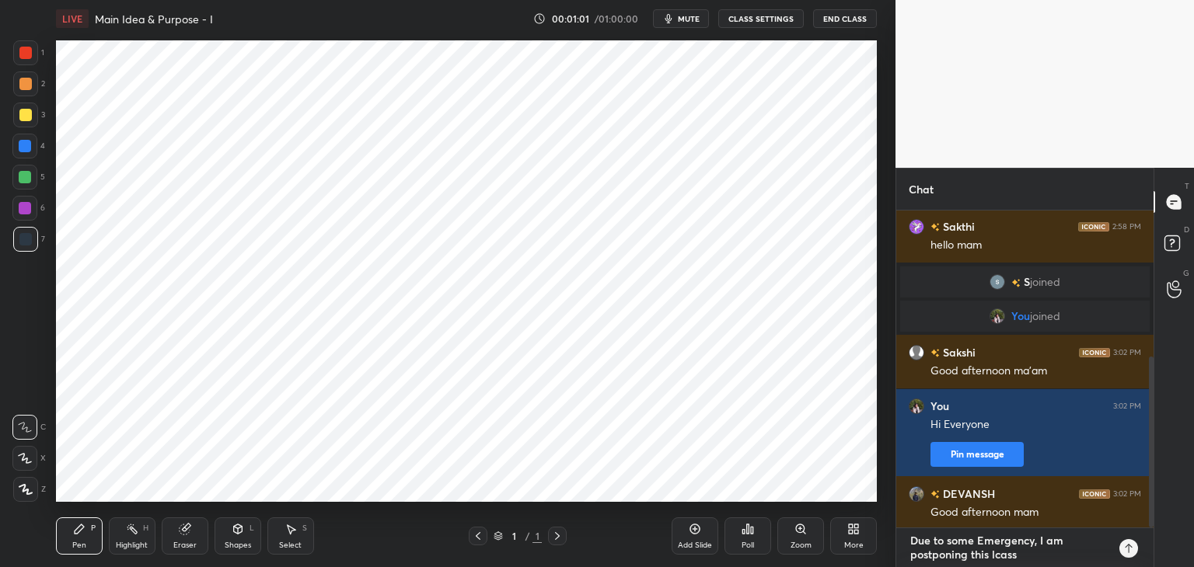
type textarea "x"
type textarea "Due to some Emergency, I am postponing this lcas"
type textarea "x"
type textarea "Due to some Emergency, I am postponing this lca"
type textarea "x"
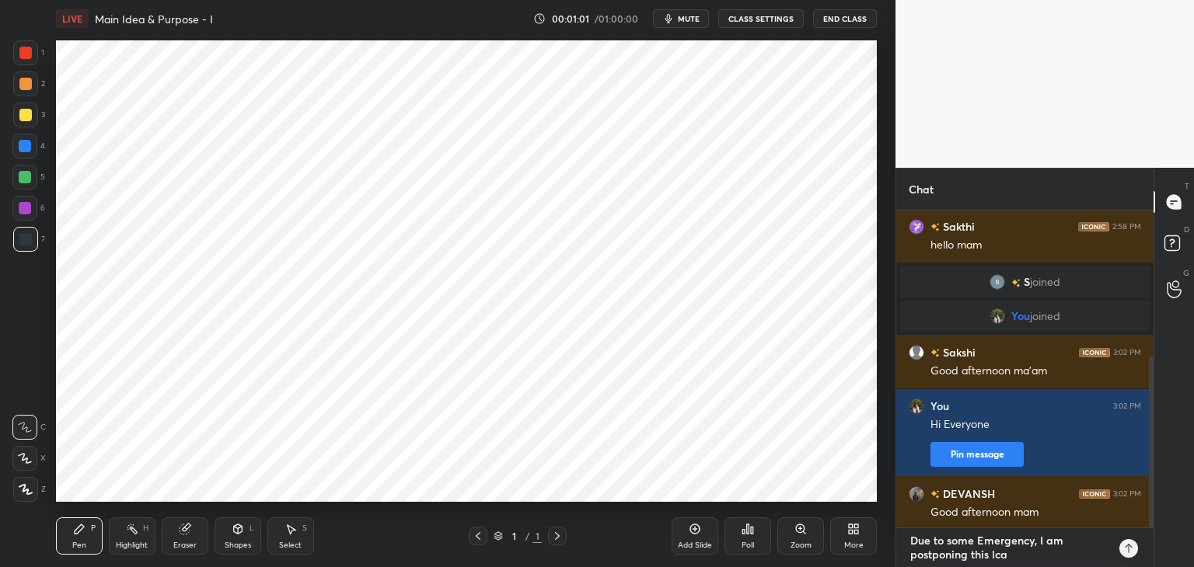
type textarea "Due to some Emergency, I am postponing this lc"
type textarea "x"
type textarea "Due to some Emergency, I am postponing this l"
type textarea "x"
type textarea "Due to some Emergency, I am postponing this"
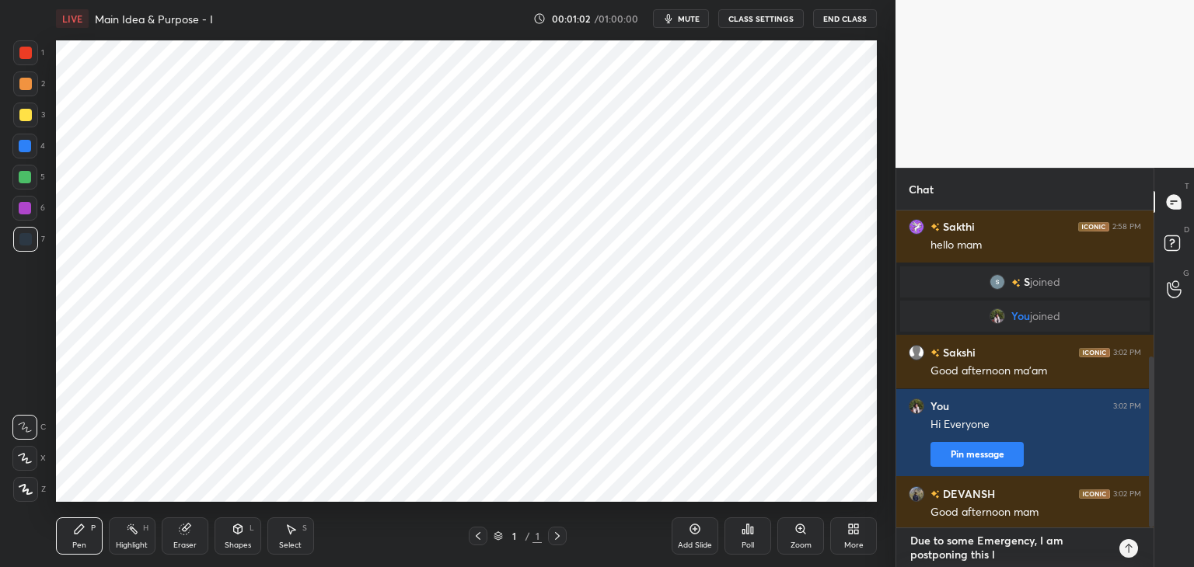
type textarea "x"
type textarea "Due to some Emergency, I am postponing this c"
type textarea "x"
type textarea "Due to some Emergency, I am postponing this cl"
type textarea "x"
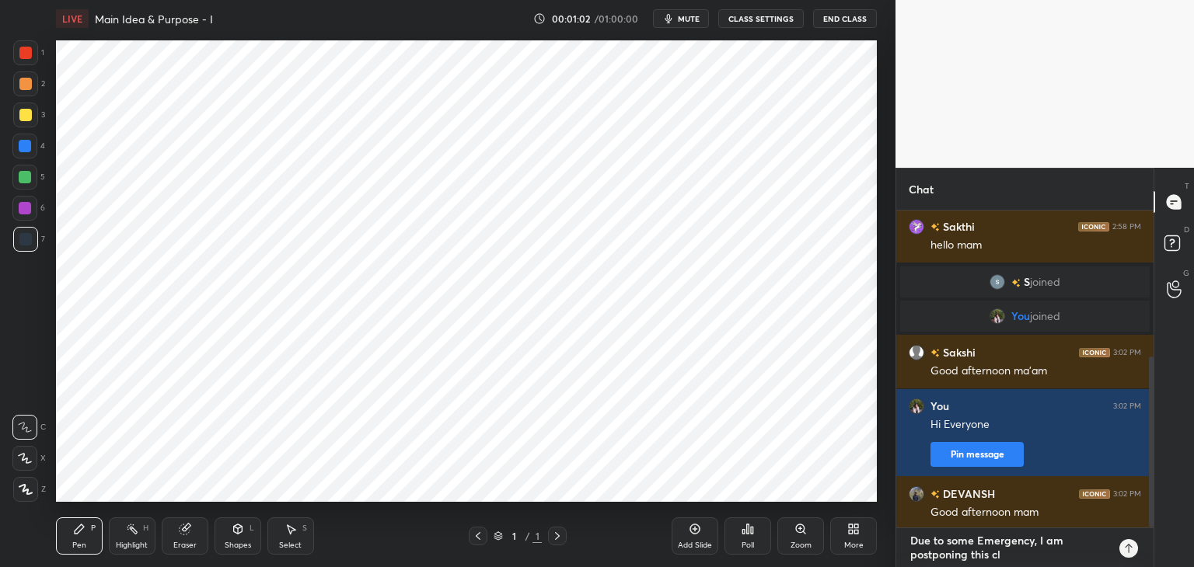
type textarea "Due to some Emergency, I am postponing this cla"
type textarea "x"
type textarea "Due to some Emergency, I am postponing this clas"
type textarea "x"
type textarea "Due to some Emergency, I am postponing this class"
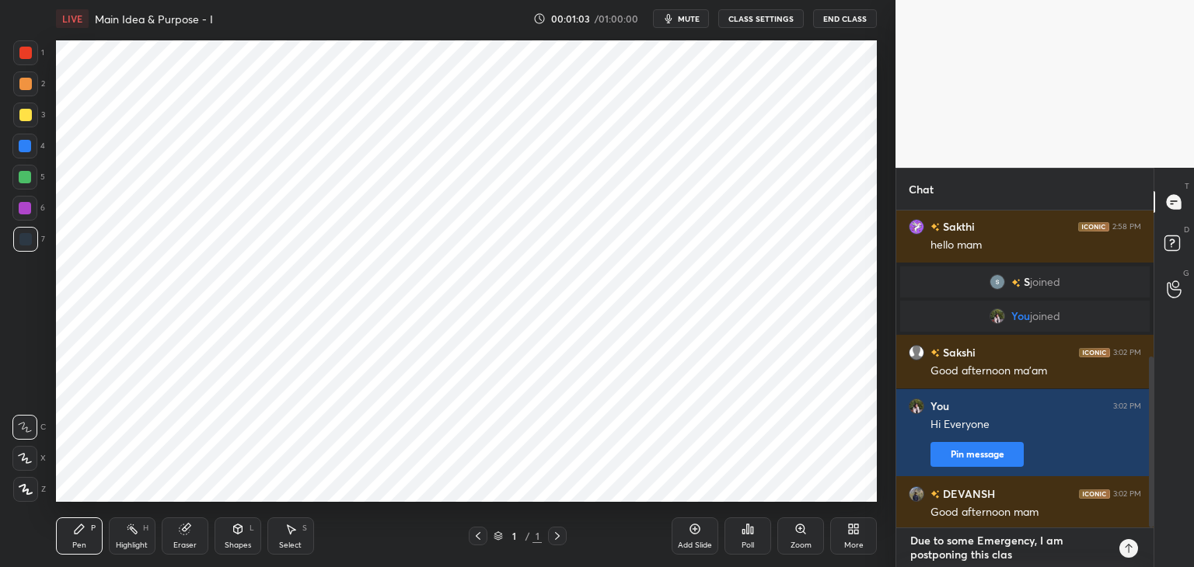
type textarea "x"
type textarea "Due to some Emergency, I am postponing this class"
type textarea "x"
type textarea "Due to some Emergency, I am postponing this class t"
type textarea "x"
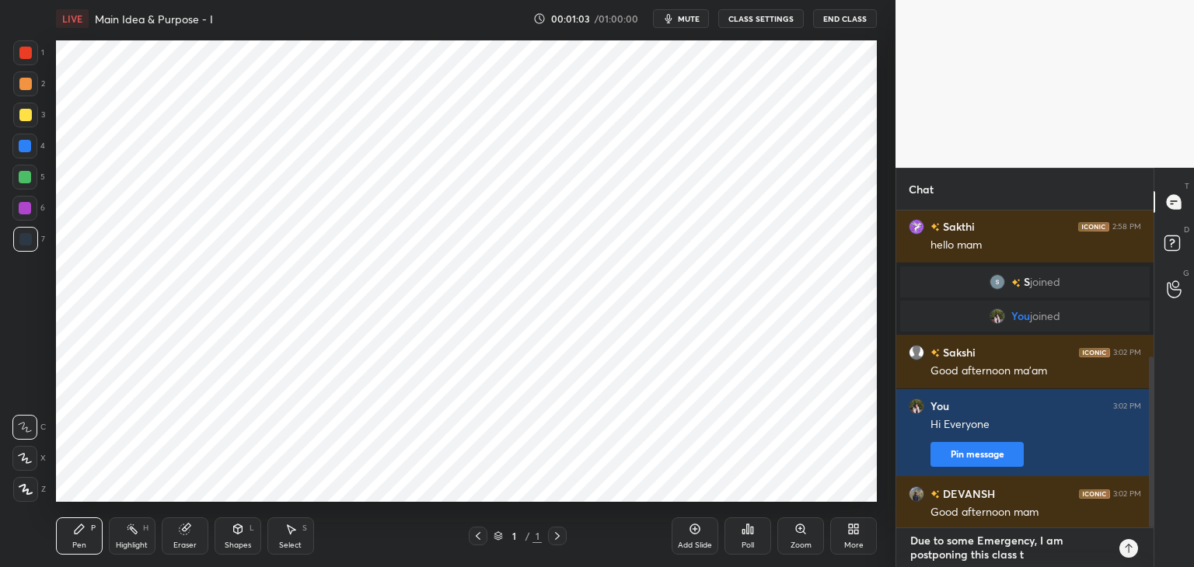
type textarea "Due to some Emergency, I am postponing this class to"
type textarea "x"
type textarea "Due to some Emergency, I am postponing this class to"
type textarea "x"
type textarea "Due to some Emergency, I am postponing this class to t"
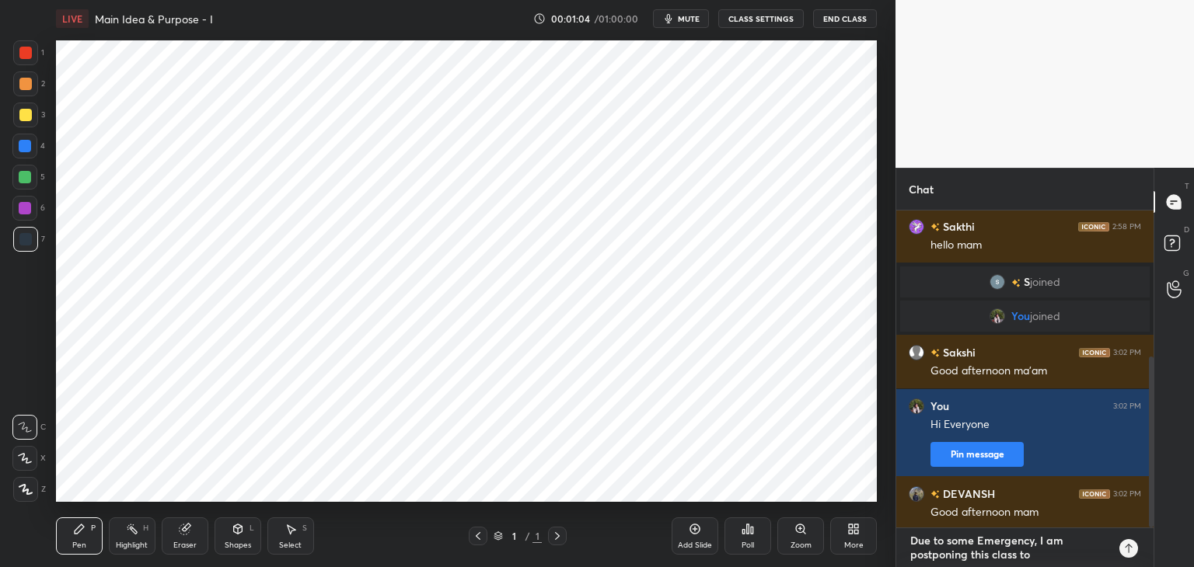
type textarea "x"
type textarea "Due to some Emergency, I am postponing this class to to"
type textarea "x"
type textarea "Due to some Emergency, I am postponing this class to tom"
type textarea "x"
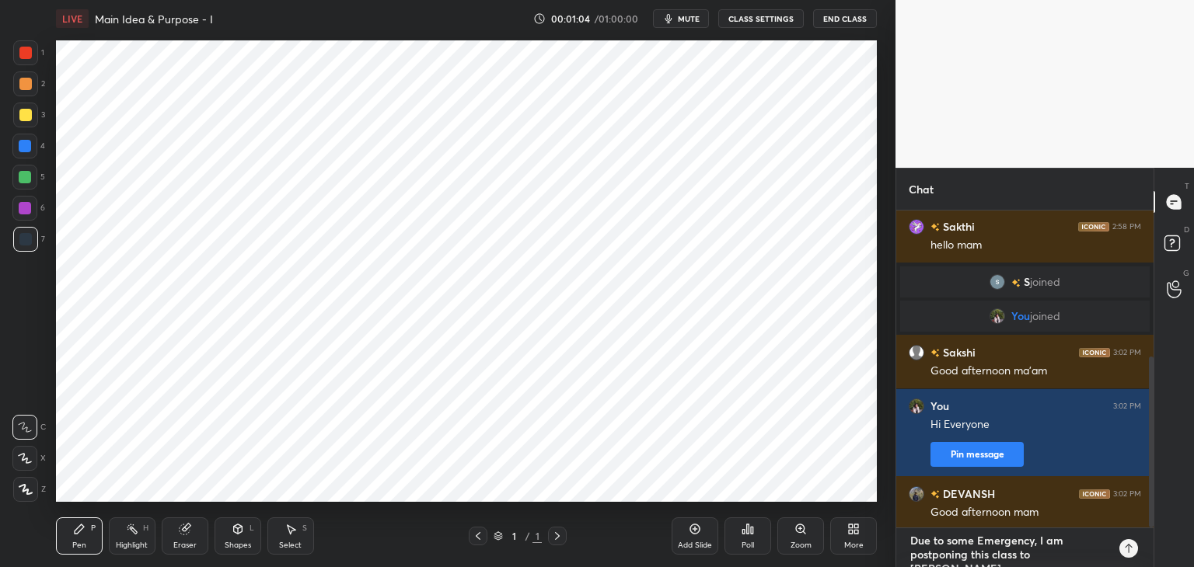
type textarea "Due to some Emergency, I am postponing this class to tomo"
type textarea "x"
type textarea "Due to some Emergency, I am postponing this class to tomor"
type textarea "x"
type textarea "Due to some Emergency, I am postponing this class to tomorr"
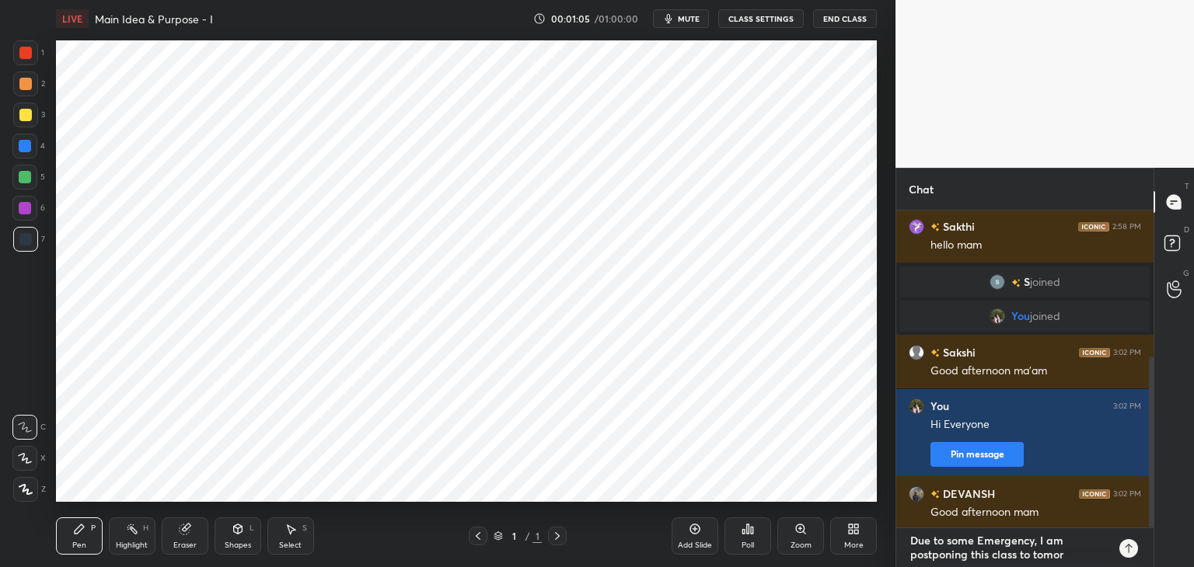
type textarea "x"
type textarea "Due to some Emergency, I am postponing this class to tomorro"
type textarea "x"
type textarea "Due to some Emergency, I am postponing this class to tomorrow"
type textarea "x"
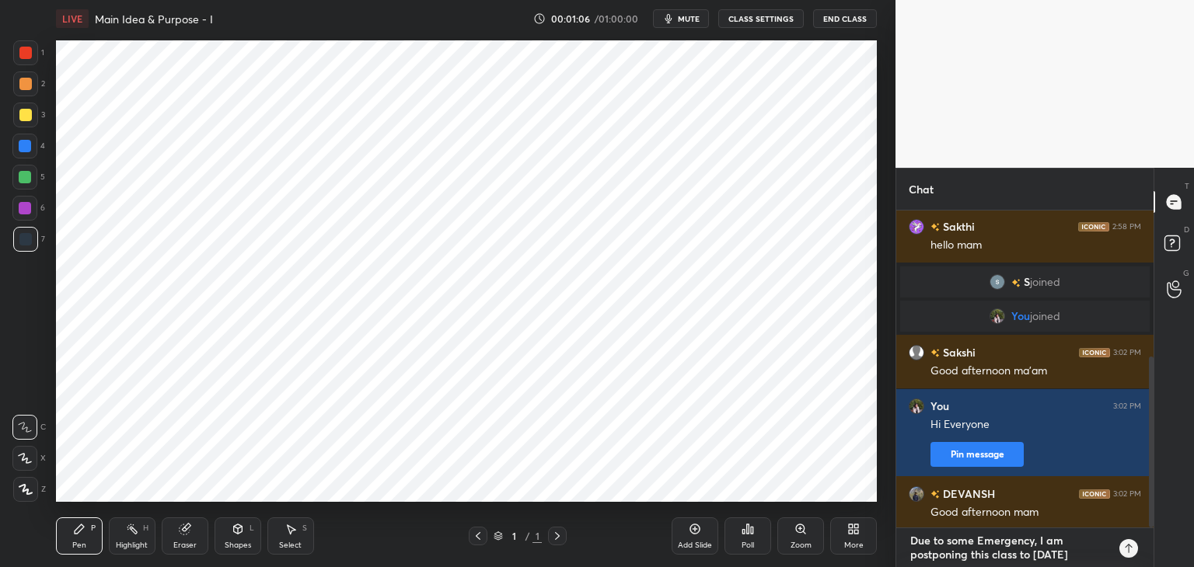
type textarea "x"
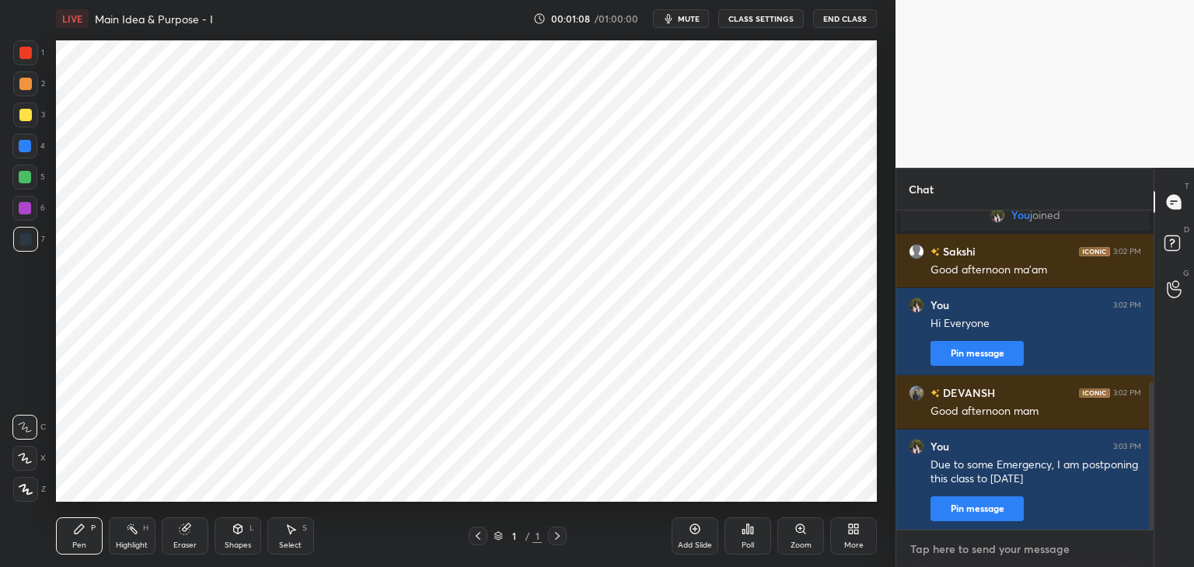
type textarea "v"
type textarea "x"
type textarea "ve"
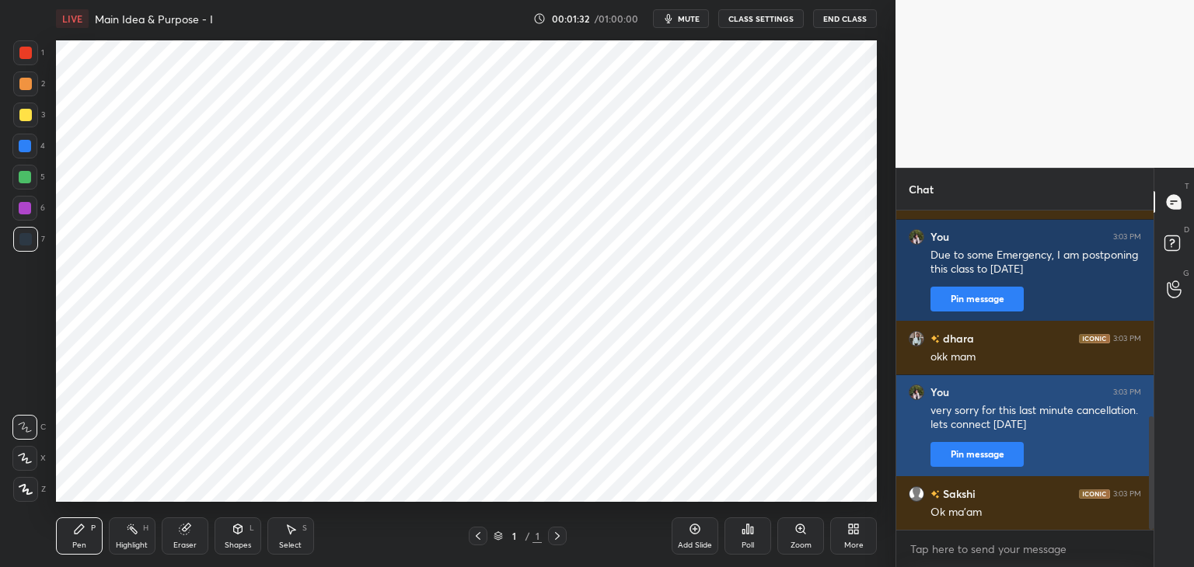
click at [992, 455] on button "Pin message" at bounding box center [976, 454] width 93 height 25
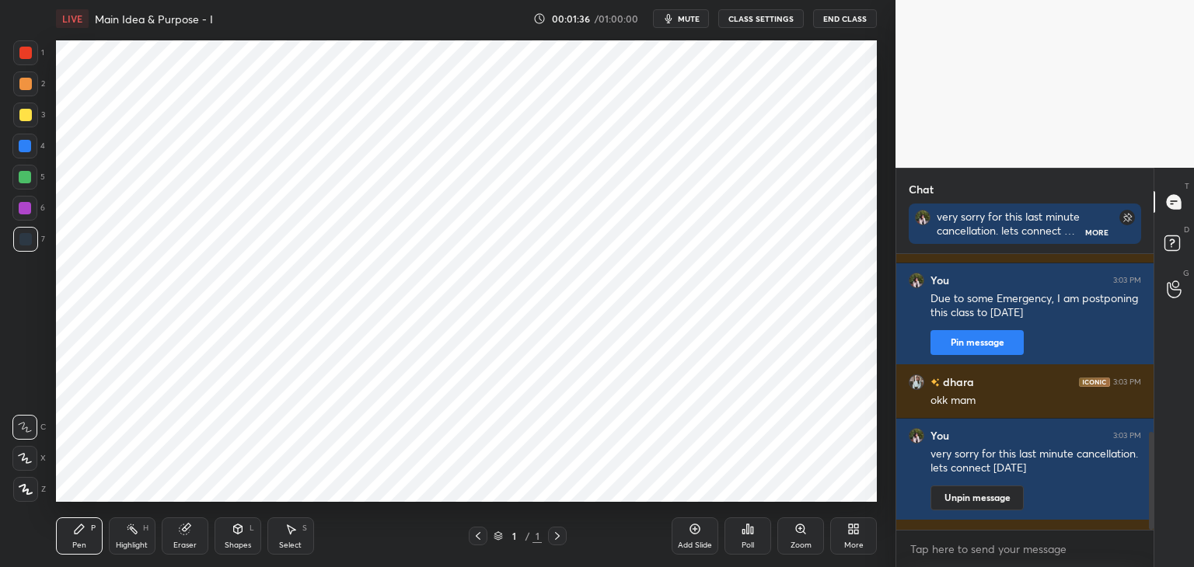
click at [839, 19] on button "End Class" at bounding box center [845, 18] width 64 height 19
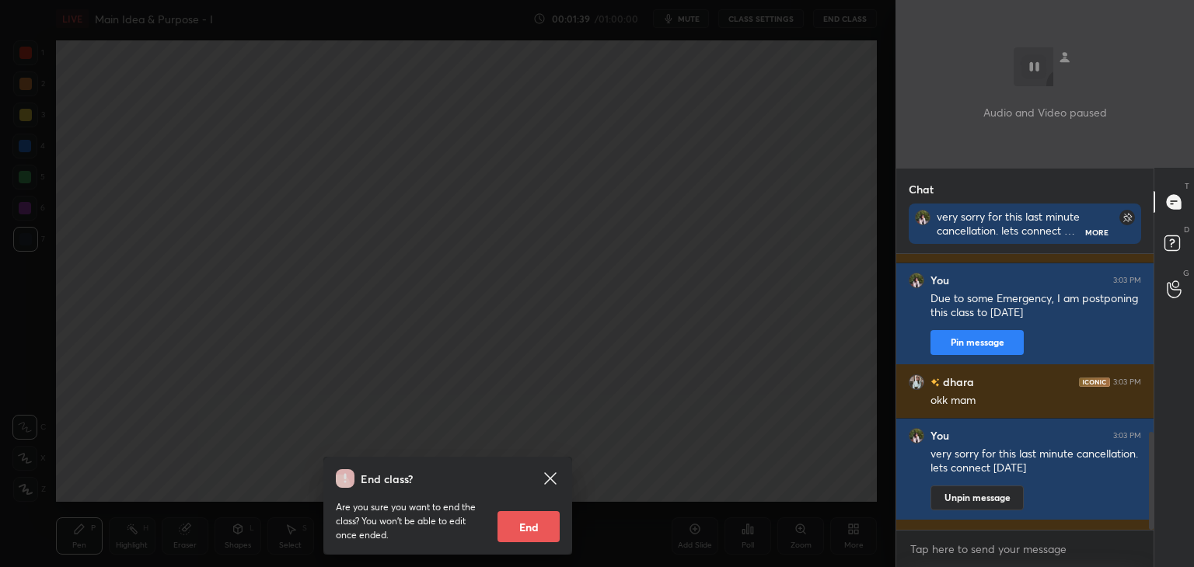
click at [530, 520] on button "End" at bounding box center [528, 526] width 62 height 31
